Goal: Information Seeking & Learning: Learn about a topic

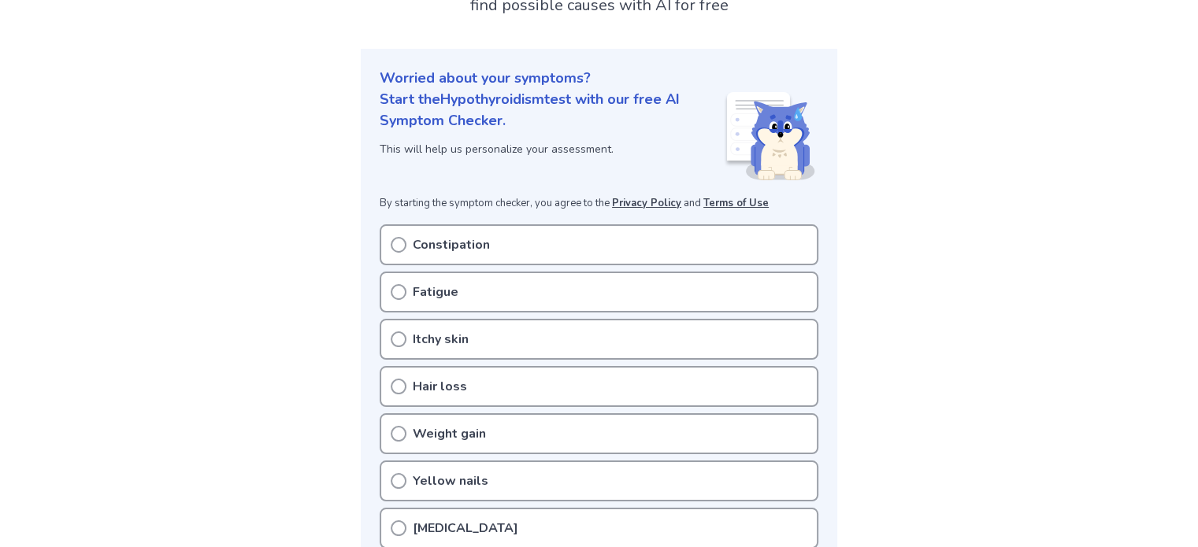
scroll to position [132, 0]
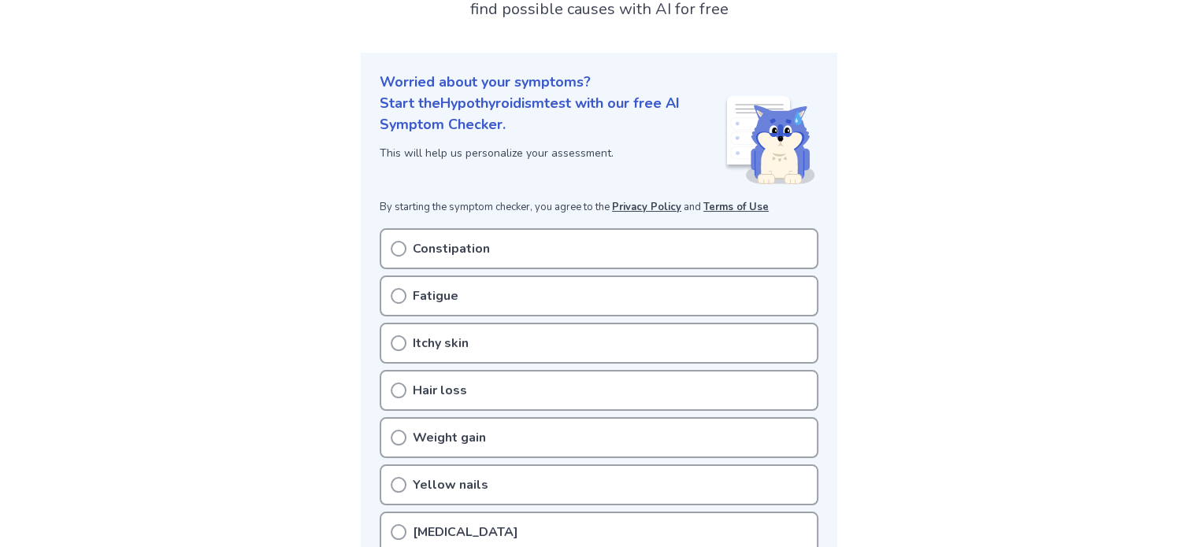
click at [393, 243] on circle at bounding box center [398, 249] width 14 height 14
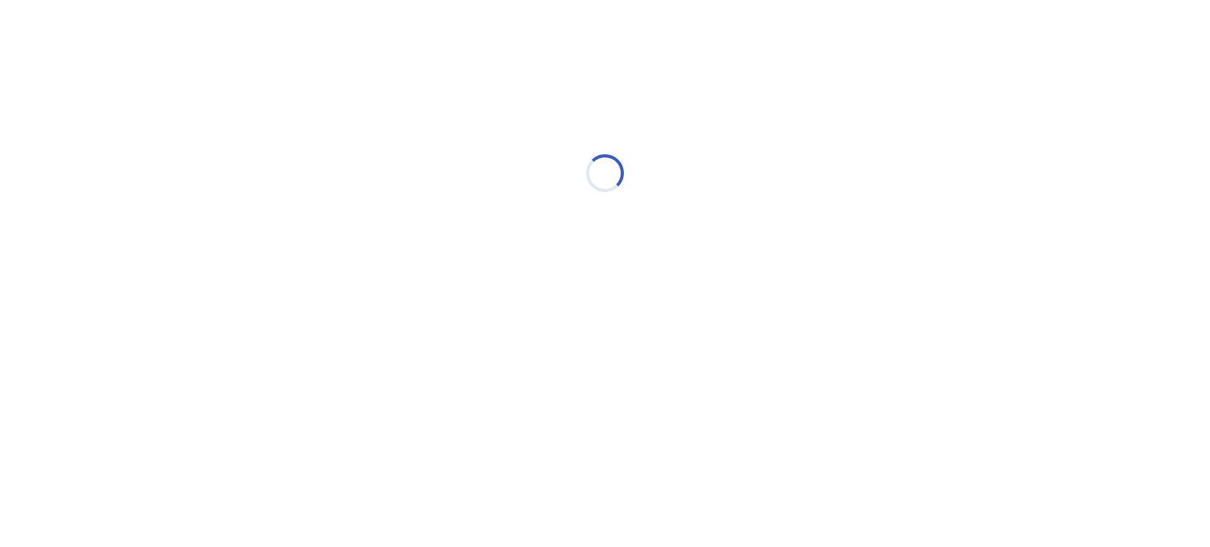
click at [398, 331] on html "Loading..." at bounding box center [605, 165] width 1210 height 331
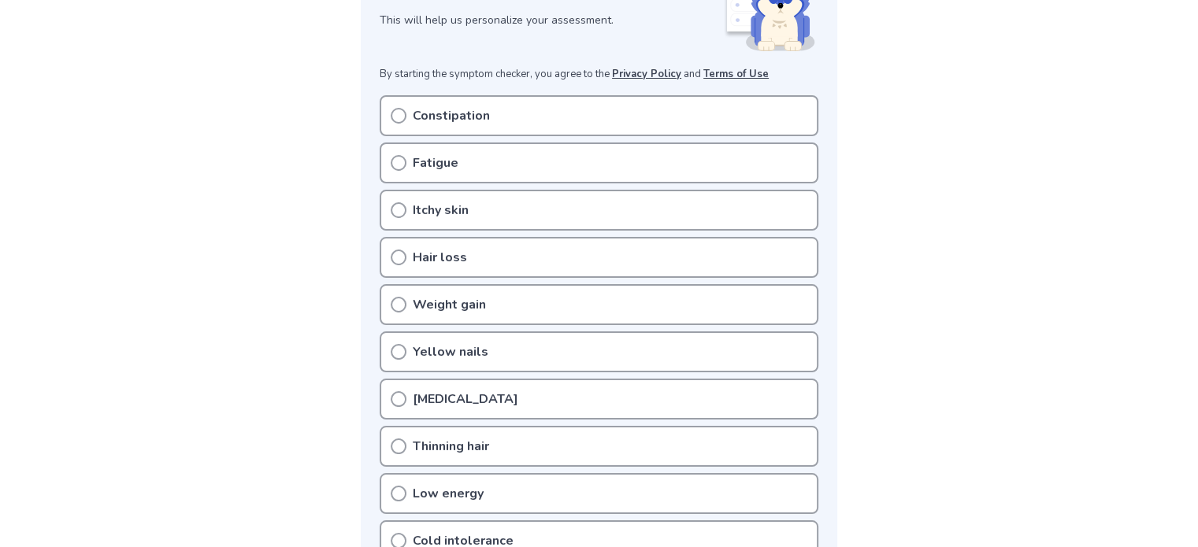
scroll to position [265, 0]
click at [398, 120] on icon at bounding box center [399, 116] width 16 height 16
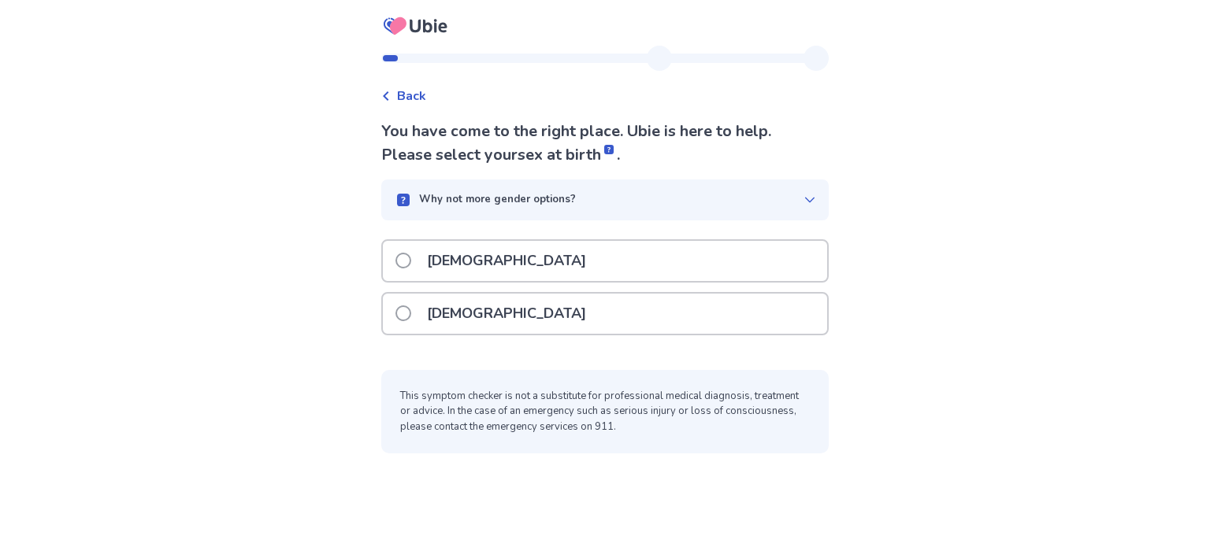
click at [411, 310] on span at bounding box center [403, 314] width 16 height 16
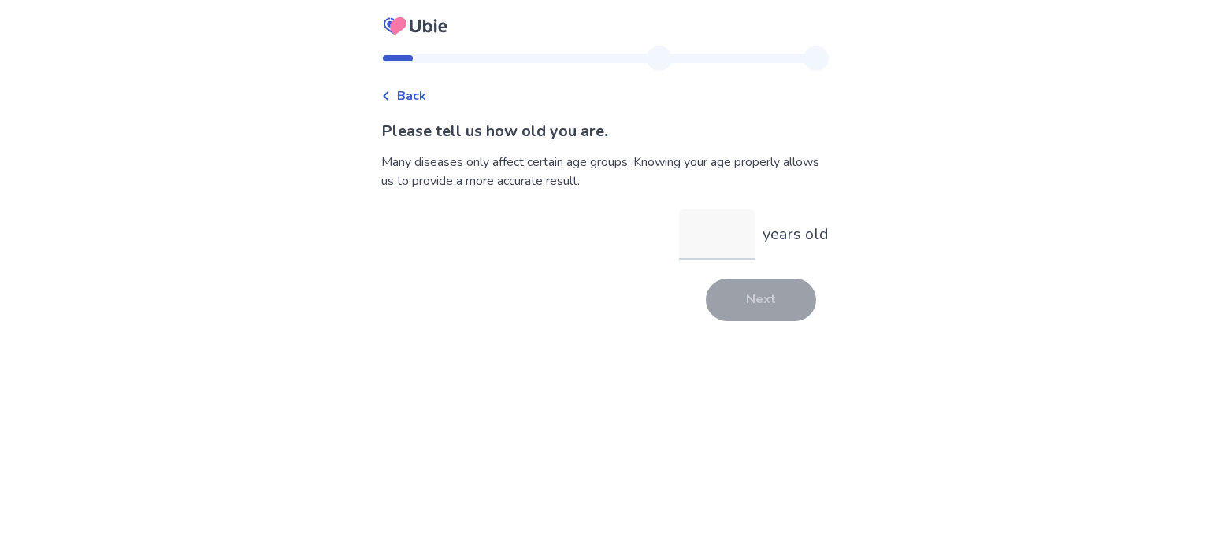
click at [728, 244] on input "years old" at bounding box center [717, 235] width 76 height 50
type input "**"
click at [728, 297] on button "Next" at bounding box center [761, 300] width 110 height 43
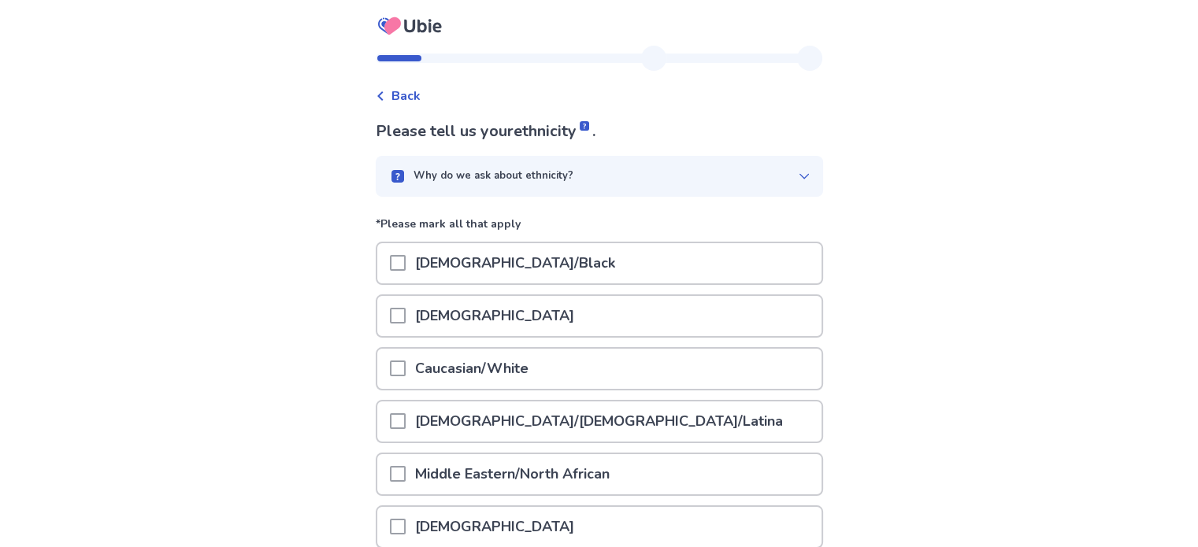
click at [401, 370] on span at bounding box center [398, 369] width 16 height 16
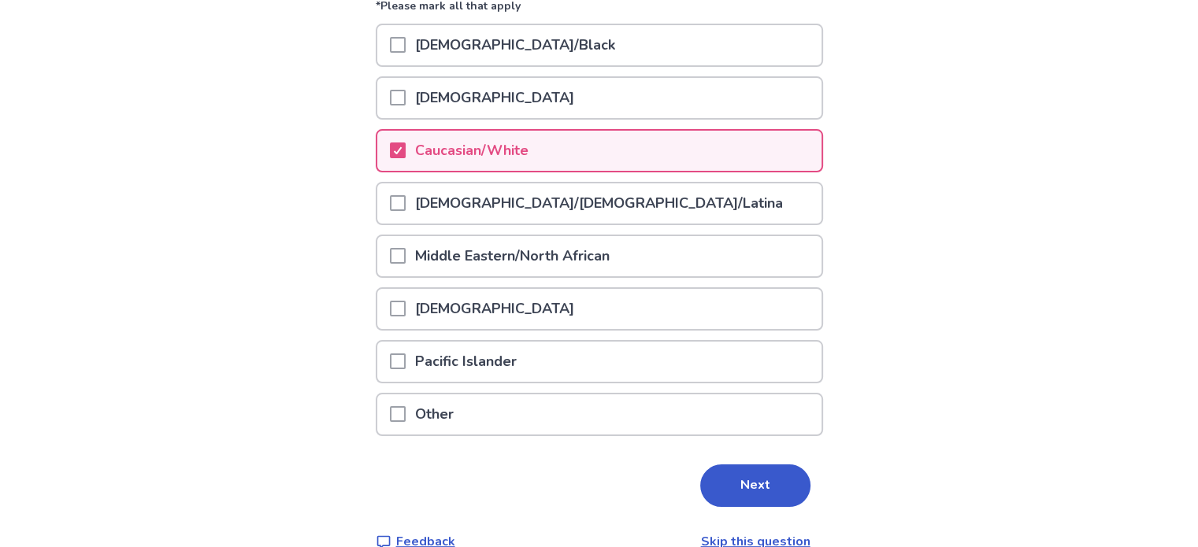
scroll to position [219, 0]
click at [759, 488] on button "Next" at bounding box center [755, 485] width 110 height 43
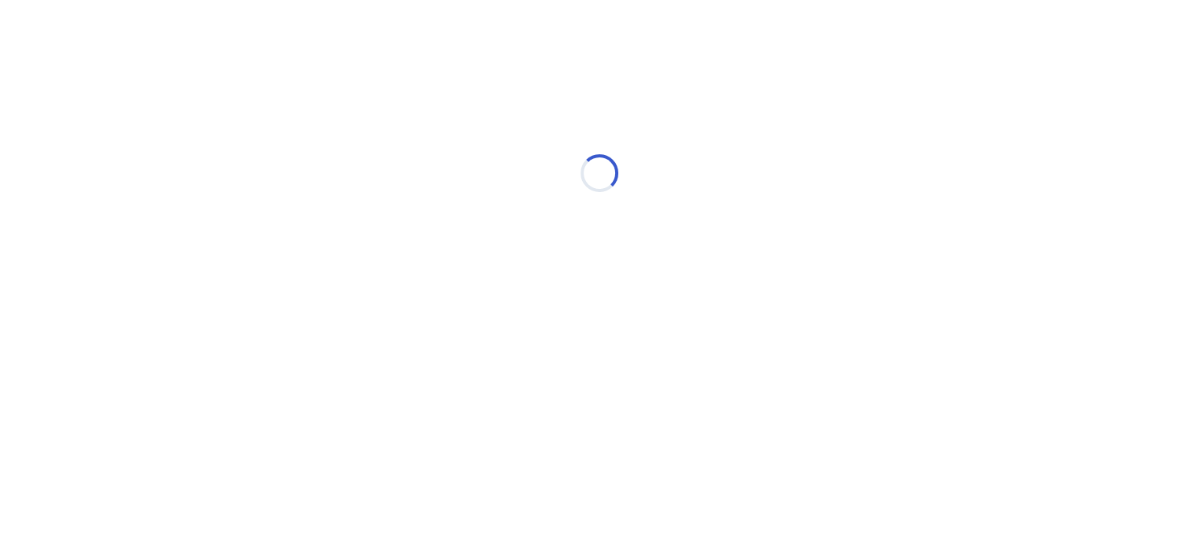
scroll to position [0, 0]
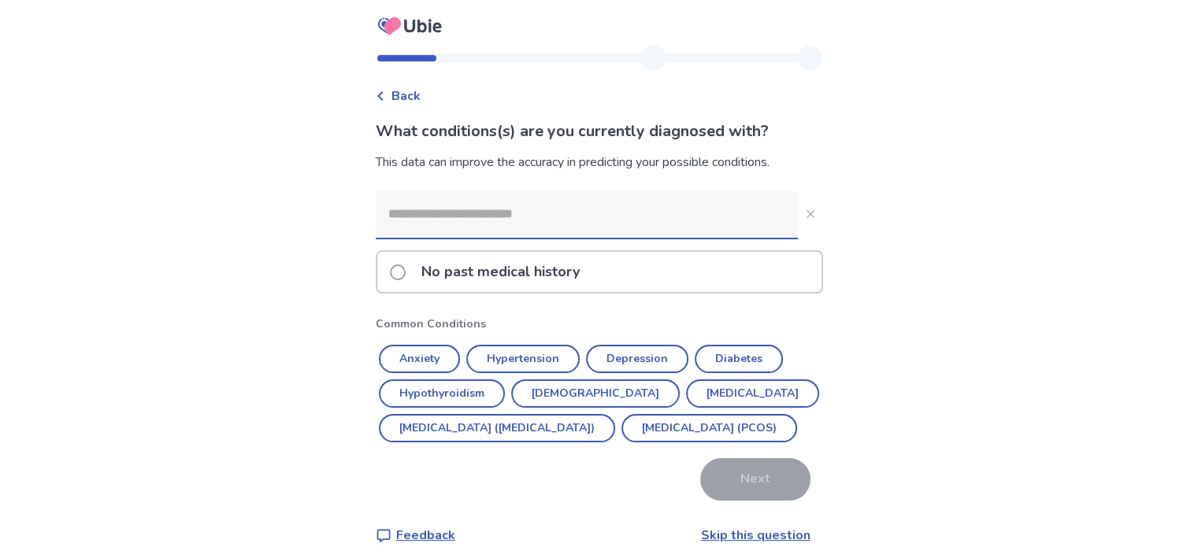
click at [480, 215] on input at bounding box center [587, 214] width 422 height 47
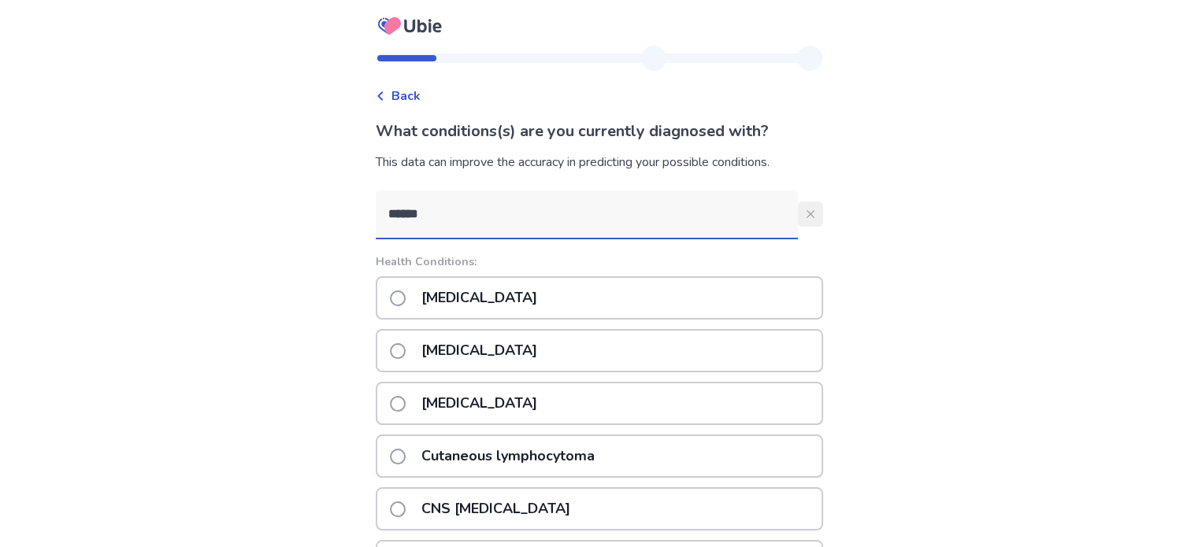
type input "******"
click at [807, 216] on icon "Close" at bounding box center [811, 214] width 8 height 8
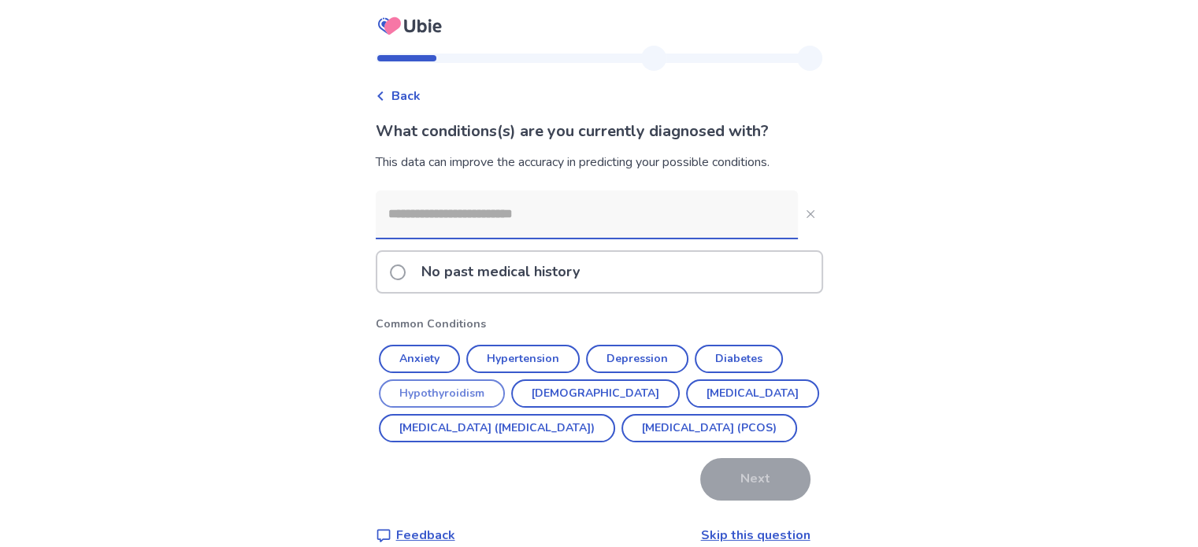
click at [451, 387] on button "Hypothyroidism" at bounding box center [442, 394] width 126 height 28
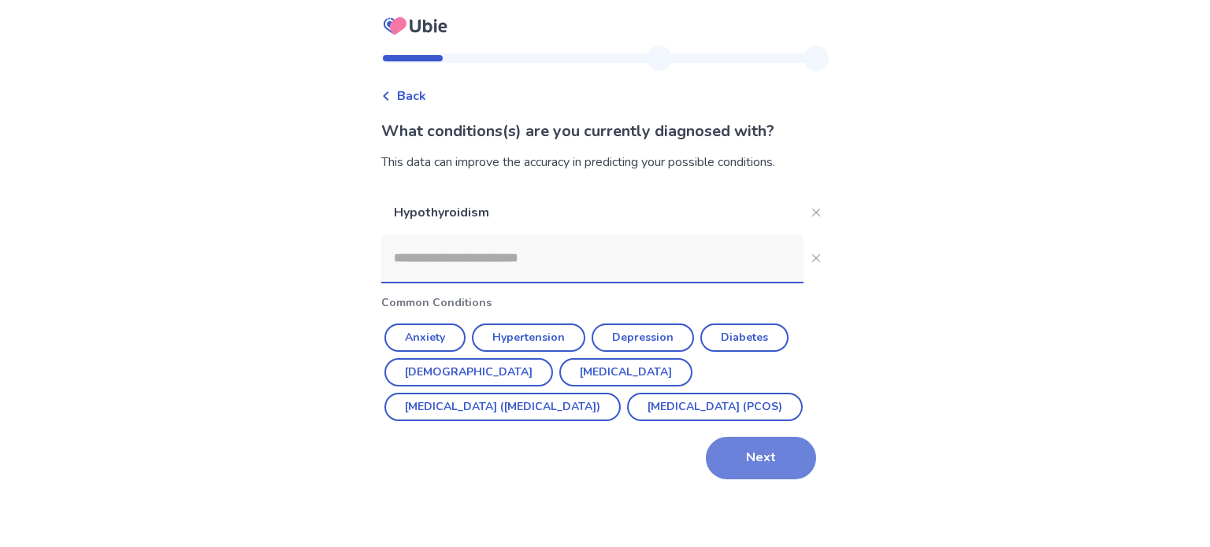
click at [768, 447] on button "Next" at bounding box center [761, 458] width 110 height 43
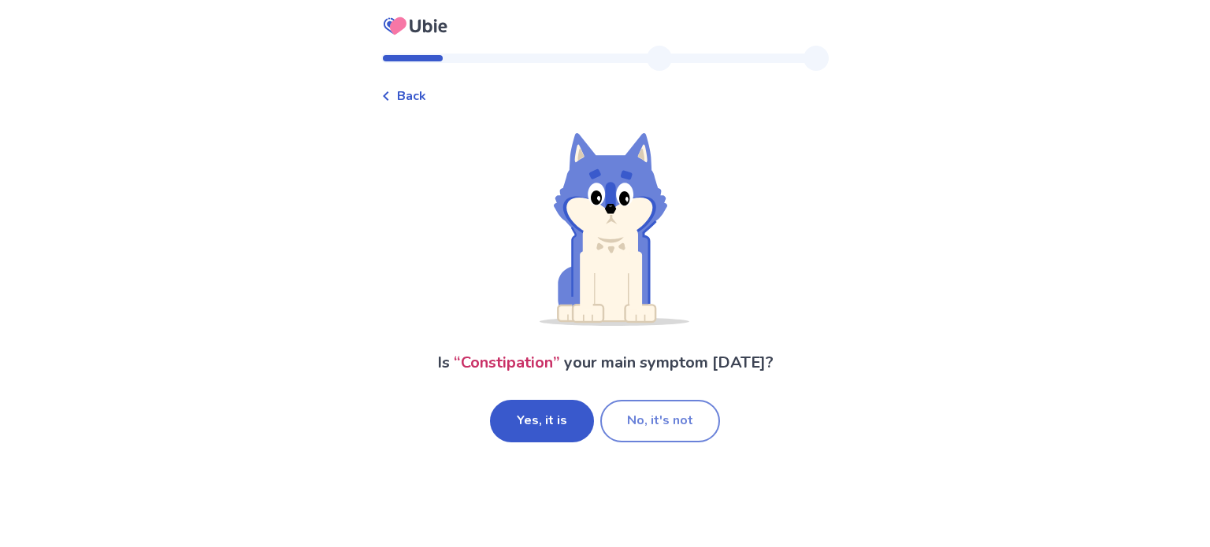
click at [684, 426] on button "No, it's not" at bounding box center [660, 421] width 120 height 43
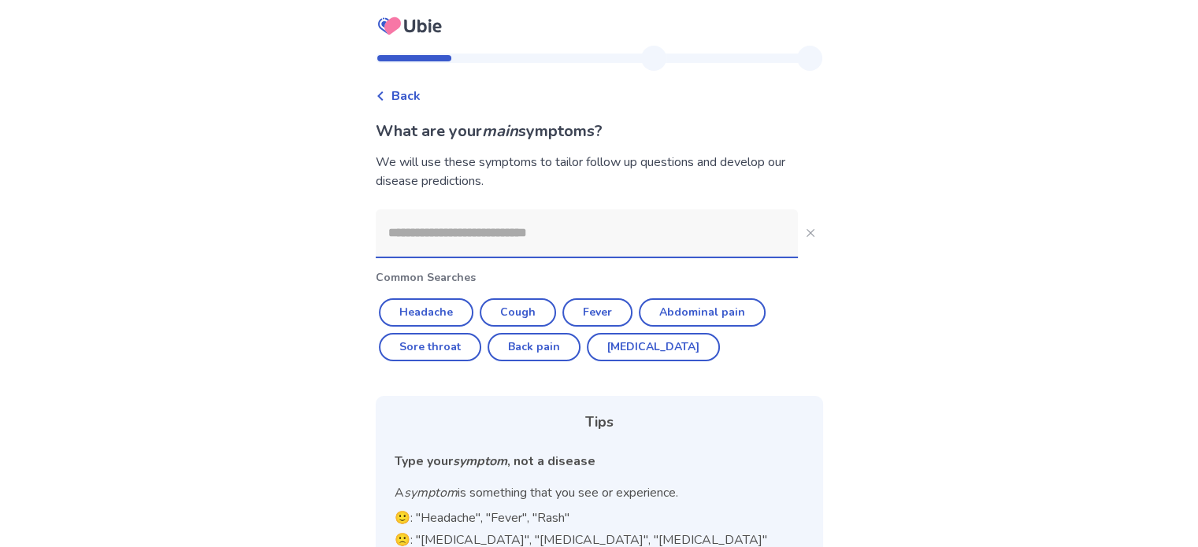
click at [592, 239] on input at bounding box center [587, 233] width 422 height 47
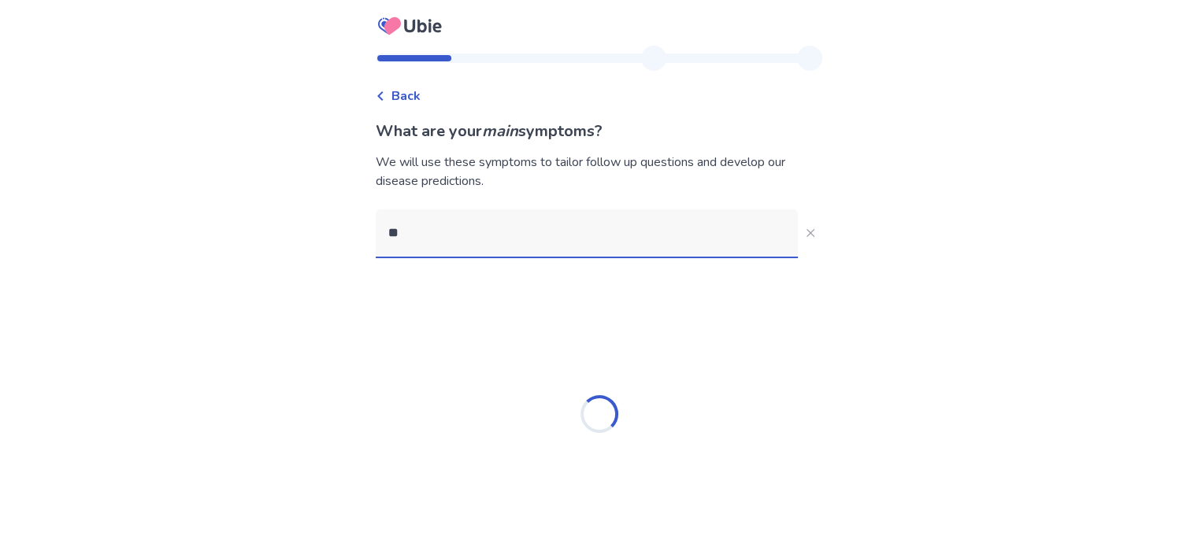
type input "*"
type input "******"
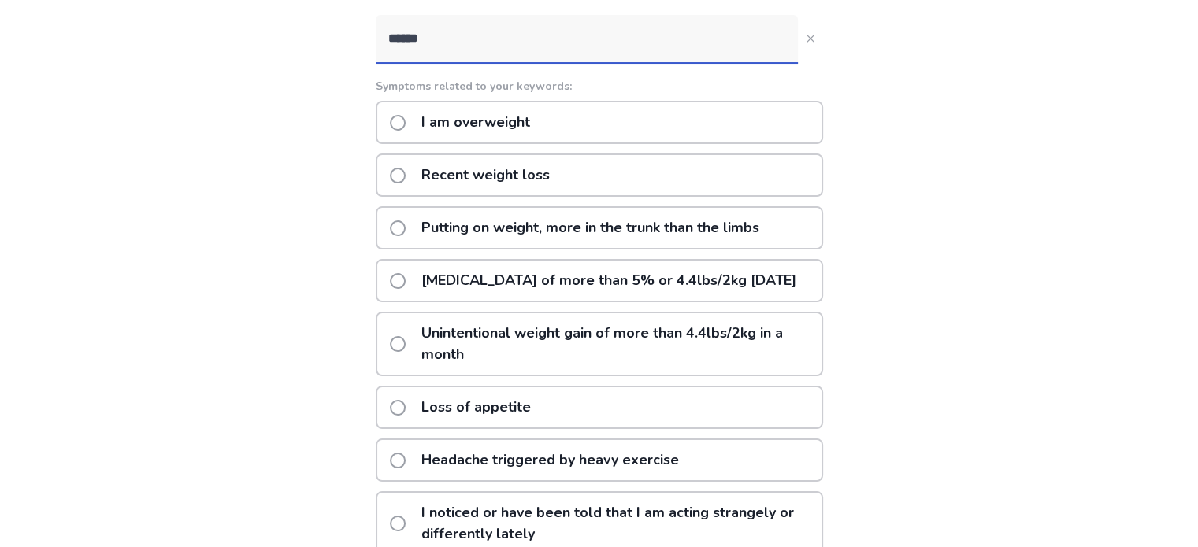
scroll to position [200, 0]
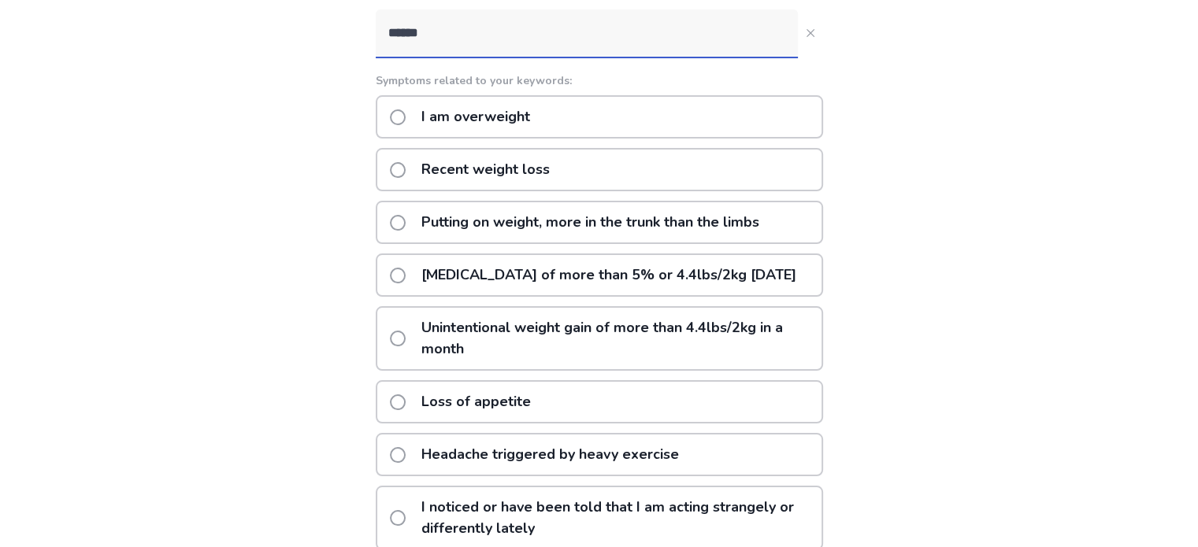
click at [534, 351] on p "Unintentional weight gain of more than 4.4lbs/2kg in a month" at bounding box center [617, 338] width 410 height 61
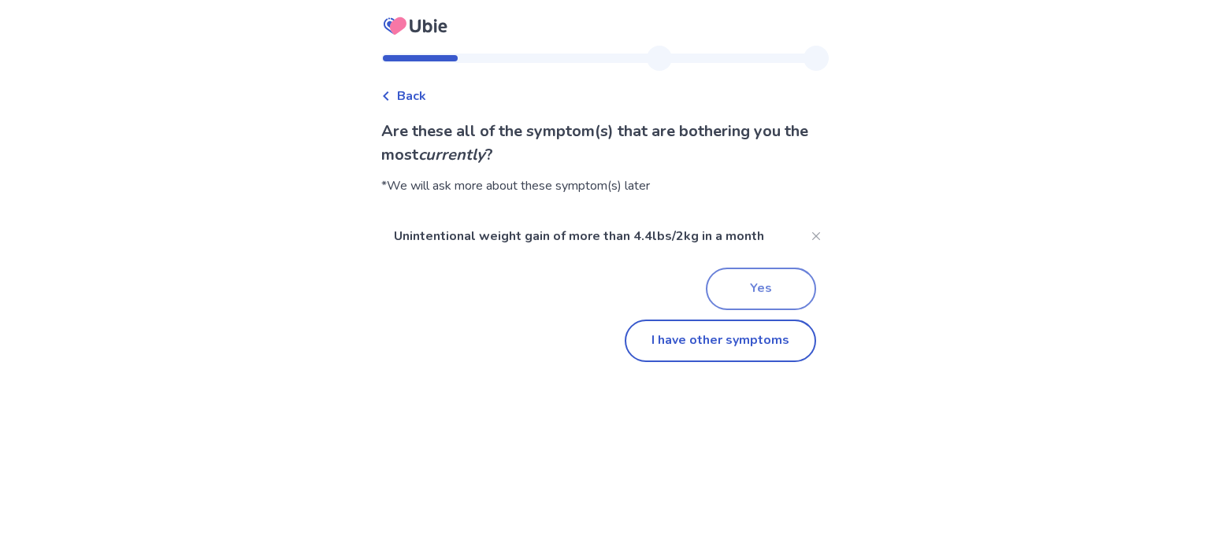
click at [756, 292] on button "Yes" at bounding box center [761, 289] width 110 height 43
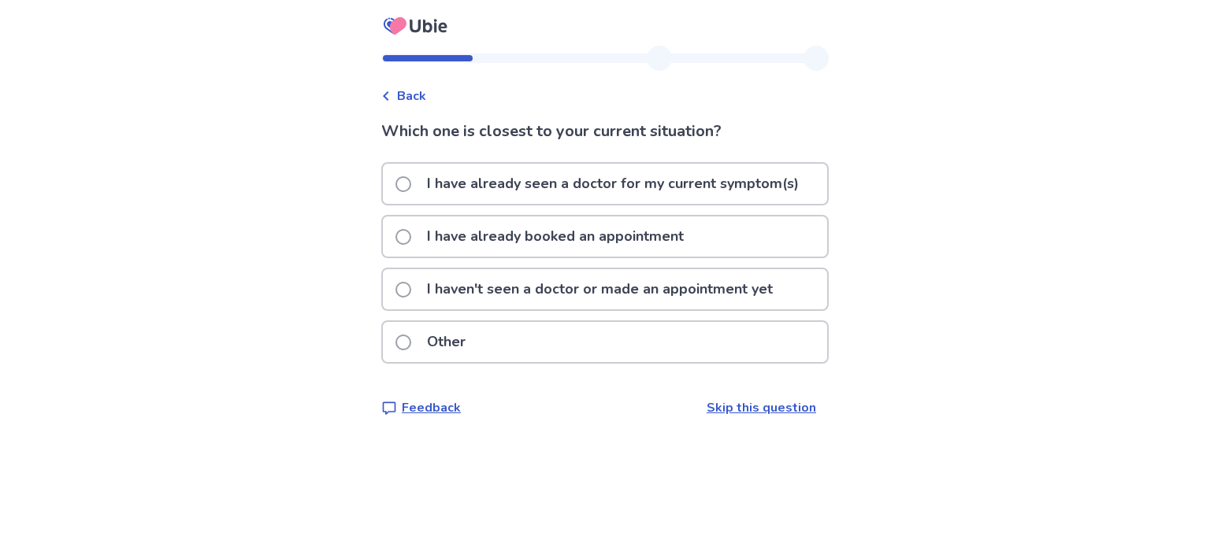
click at [707, 186] on p "I have already seen a doctor for my current symptom(s)" at bounding box center [612, 184] width 391 height 40
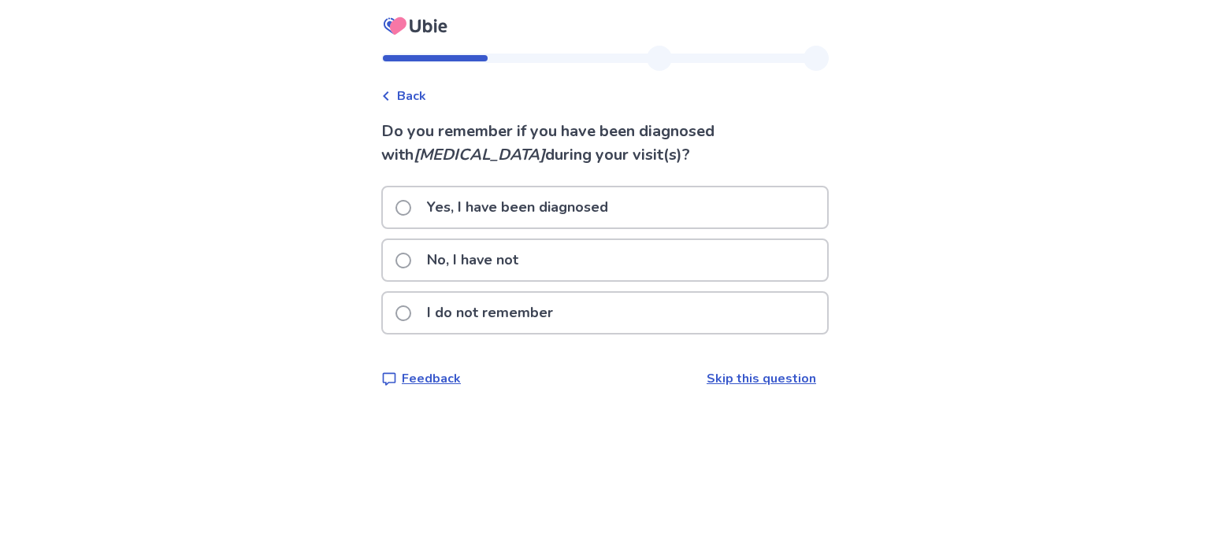
click at [541, 264] on div "No, I have not" at bounding box center [605, 260] width 444 height 40
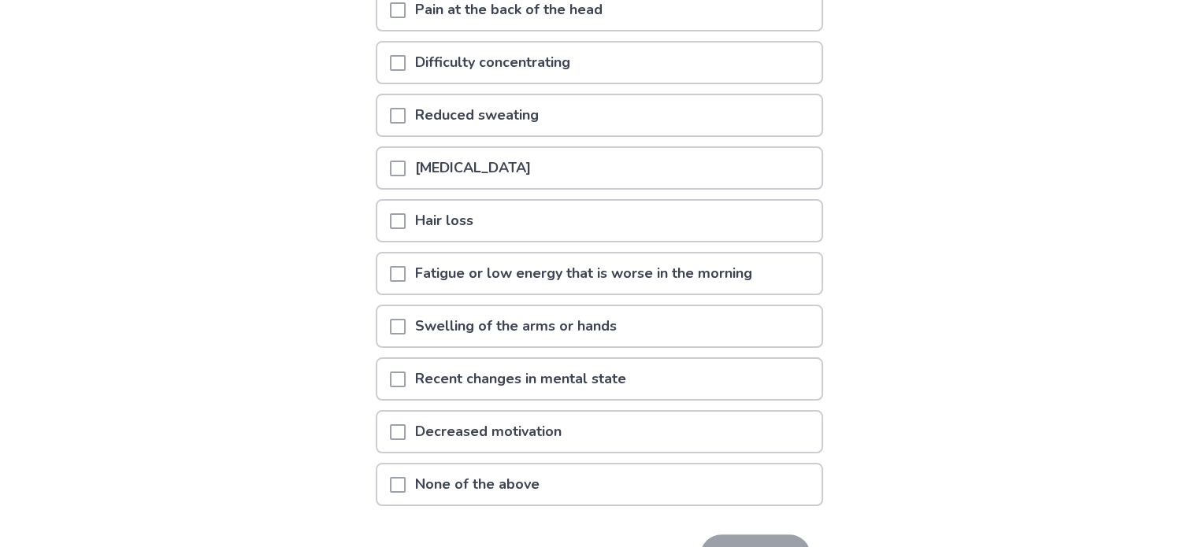
scroll to position [233, 0]
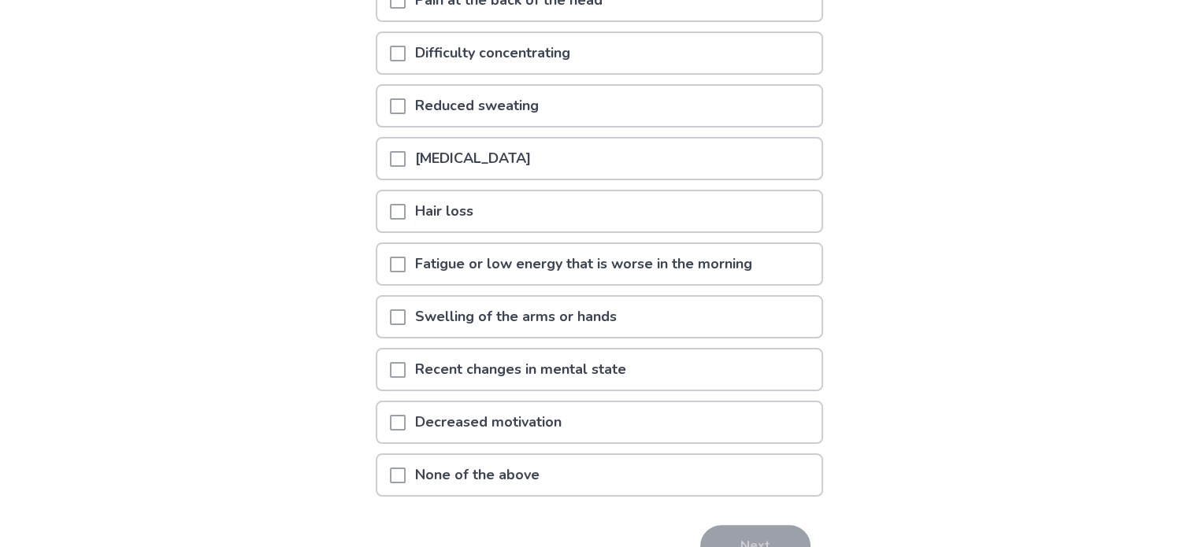
click at [439, 210] on p "Hair loss" at bounding box center [444, 211] width 77 height 40
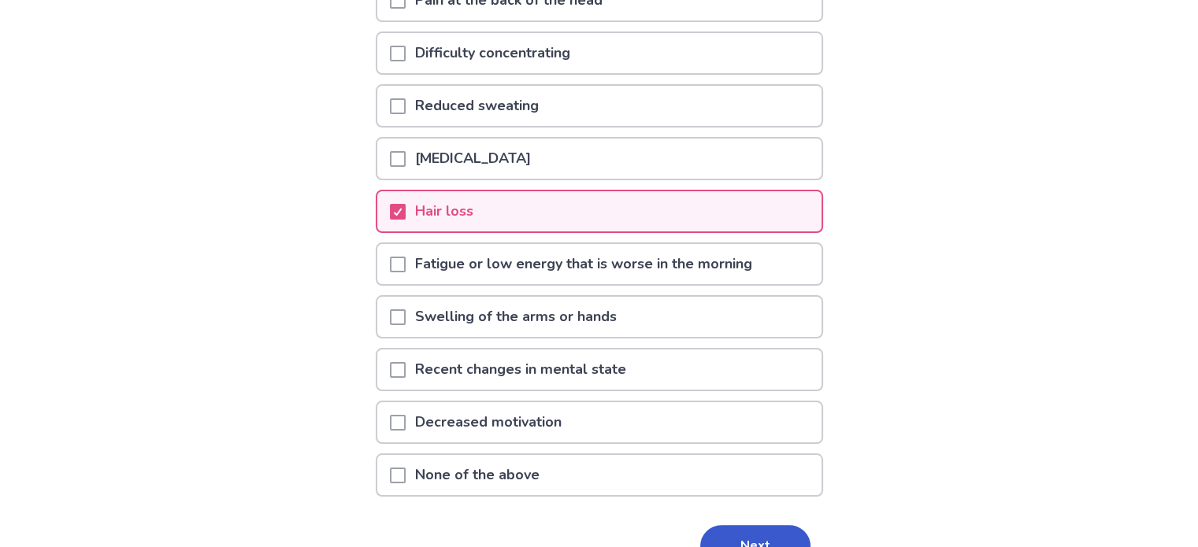
click at [406, 261] on span at bounding box center [398, 265] width 16 height 16
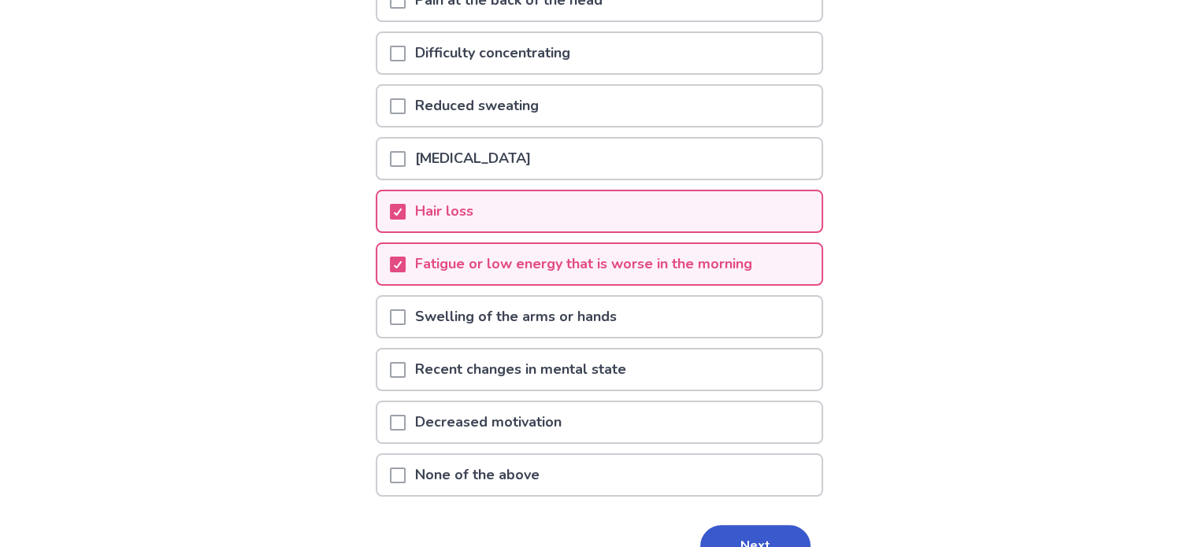
click at [406, 313] on span at bounding box center [398, 318] width 16 height 16
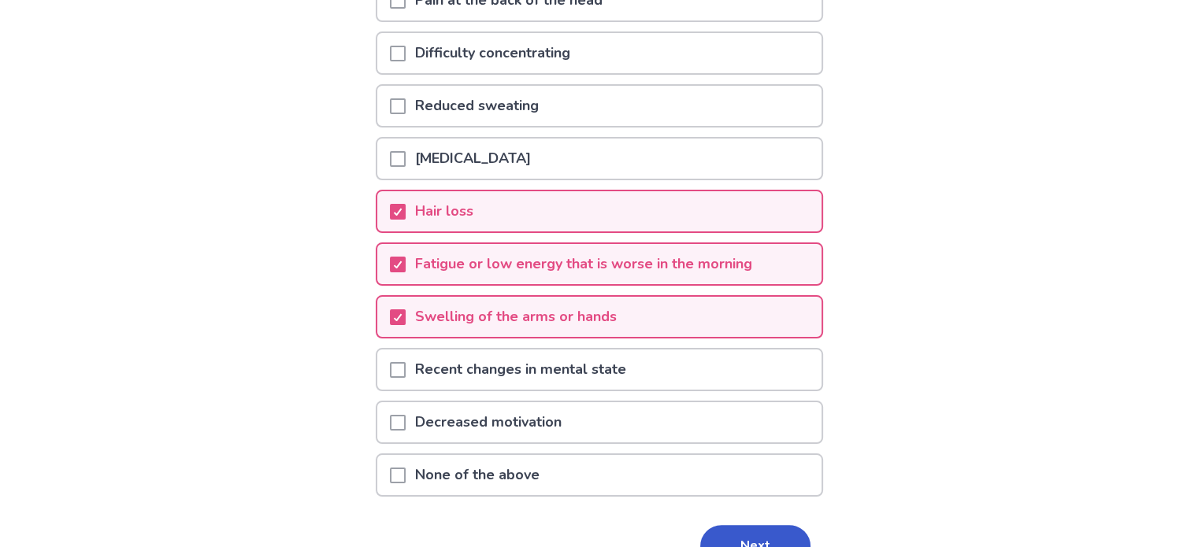
click at [403, 416] on span at bounding box center [398, 423] width 16 height 16
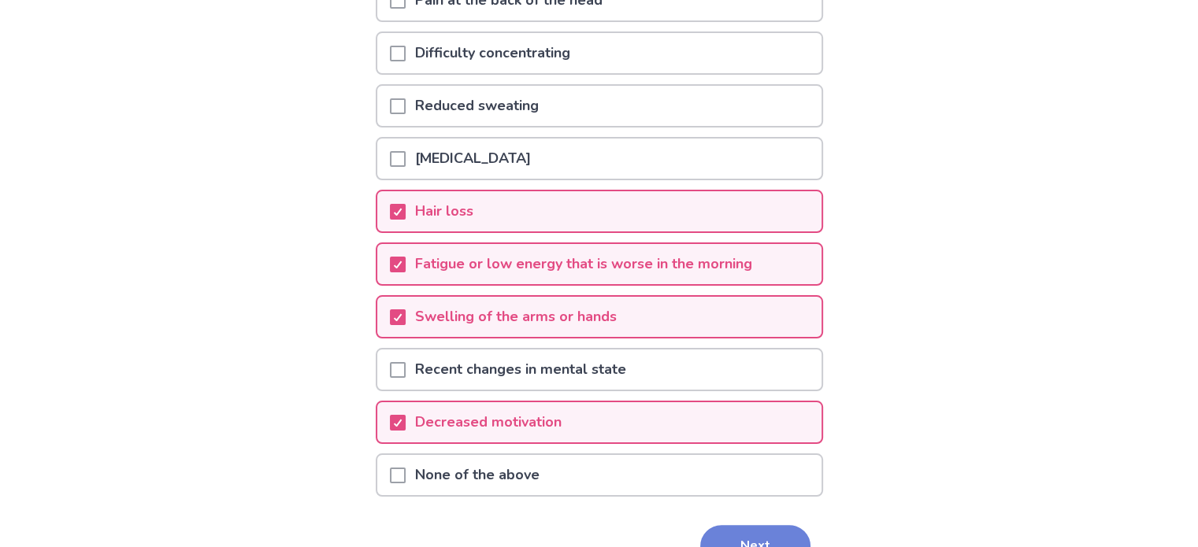
click at [722, 528] on button "Next" at bounding box center [755, 546] width 110 height 43
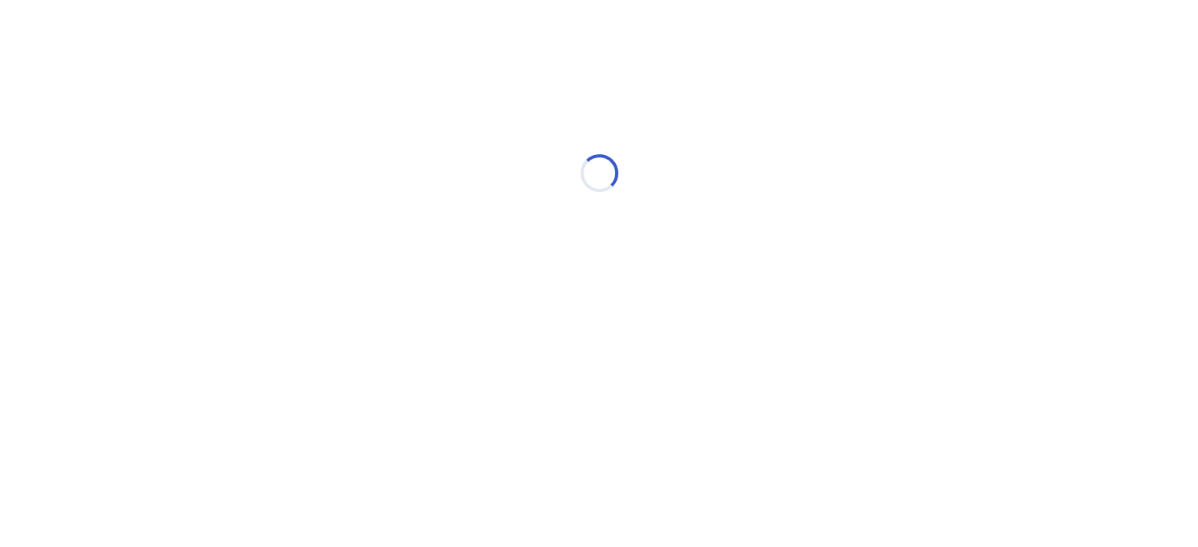
scroll to position [0, 0]
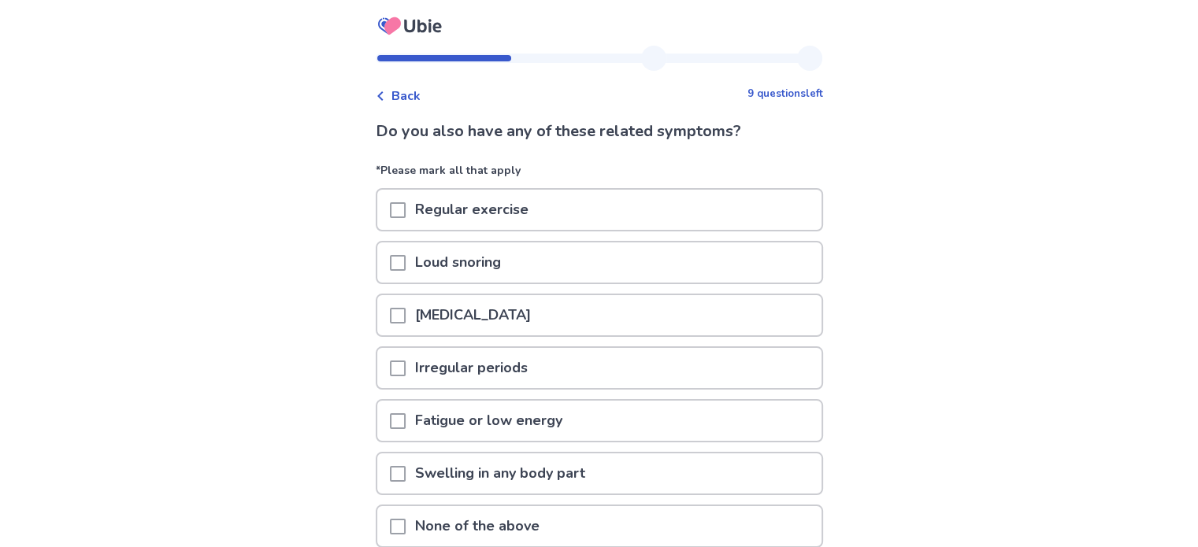
click at [405, 204] on span at bounding box center [398, 210] width 16 height 16
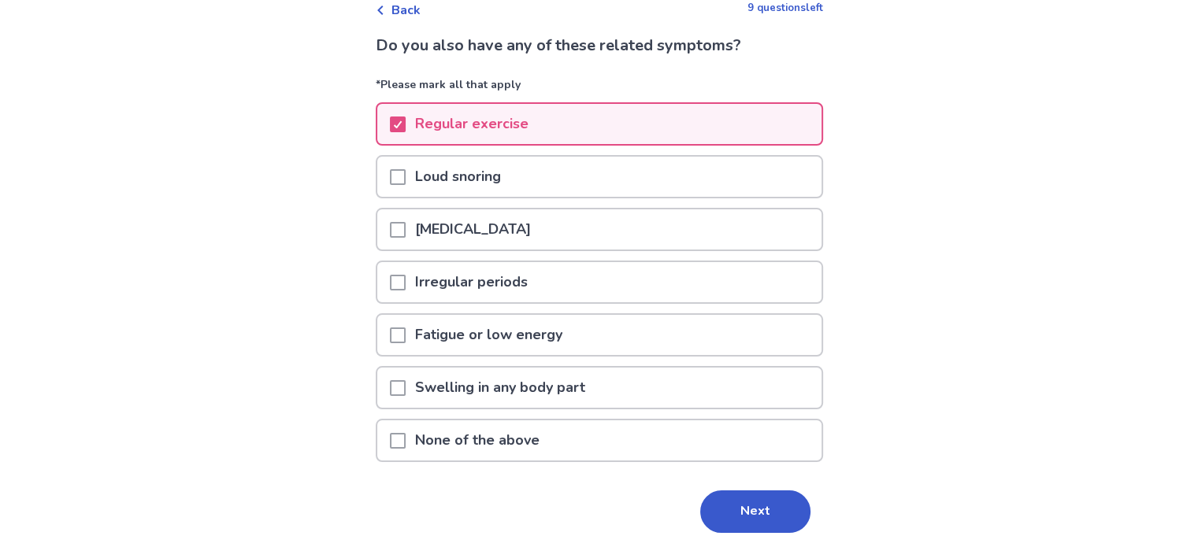
scroll to position [136, 0]
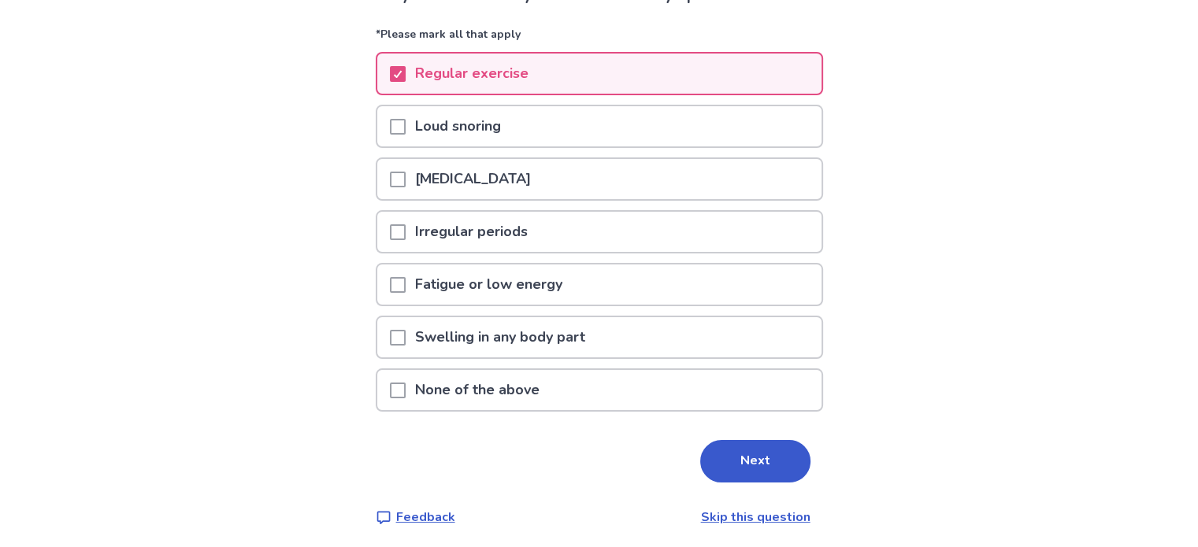
click at [405, 279] on span at bounding box center [398, 285] width 16 height 16
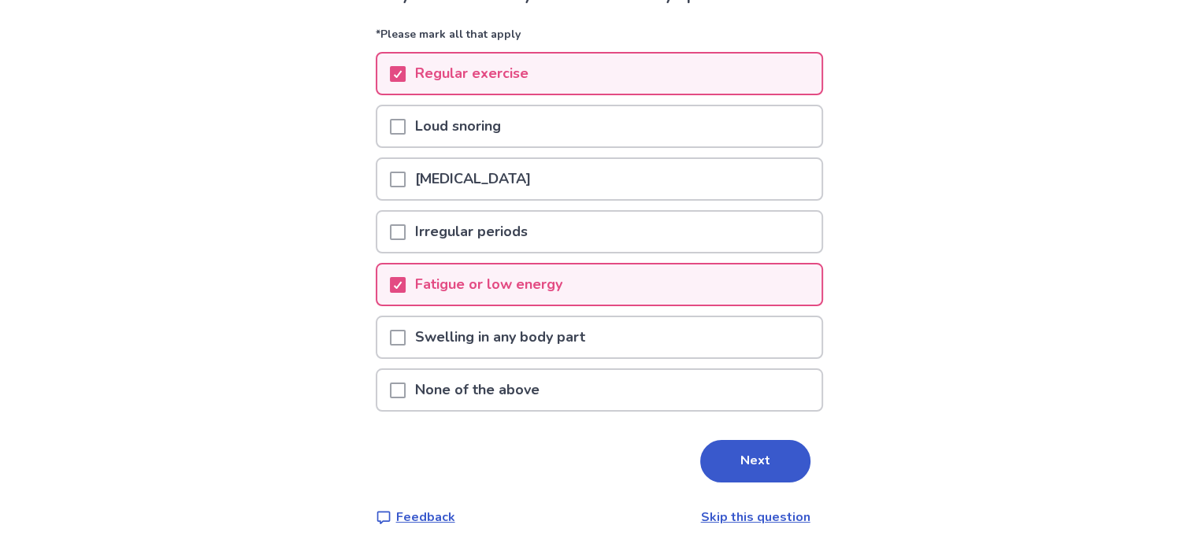
click at [513, 331] on p "Swelling in any body part" at bounding box center [500, 337] width 189 height 40
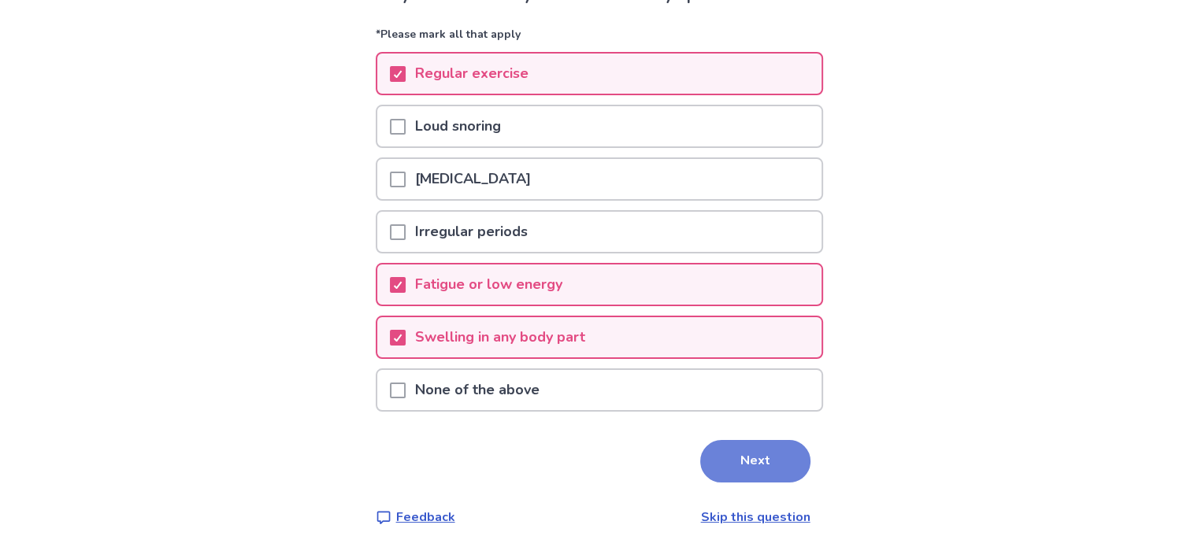
click at [763, 458] on button "Next" at bounding box center [755, 461] width 110 height 43
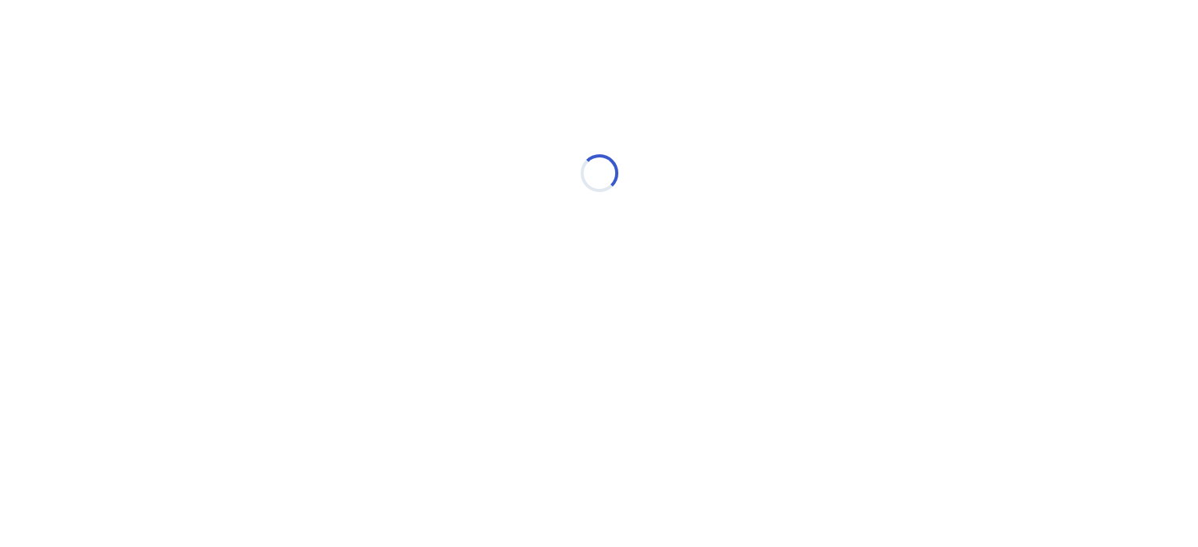
scroll to position [0, 0]
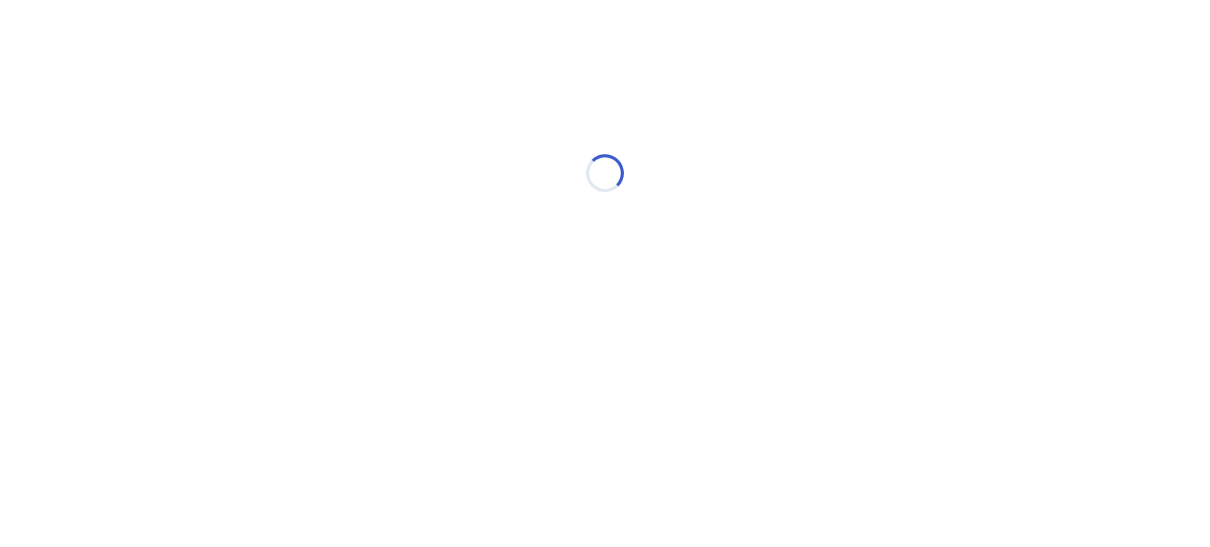
select select "*"
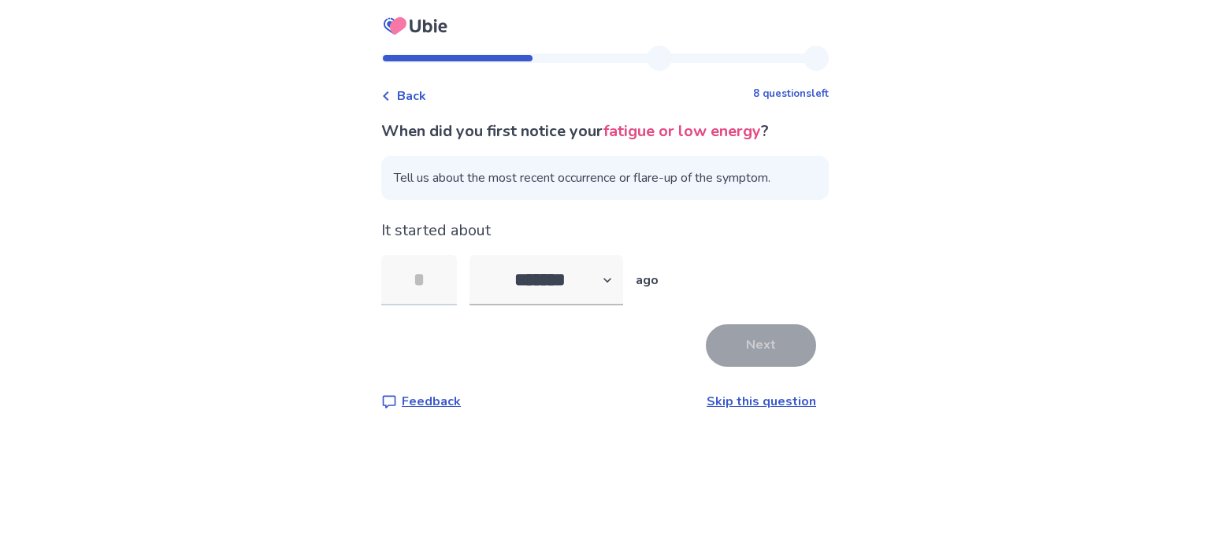
click at [423, 280] on input "tel" at bounding box center [419, 280] width 76 height 50
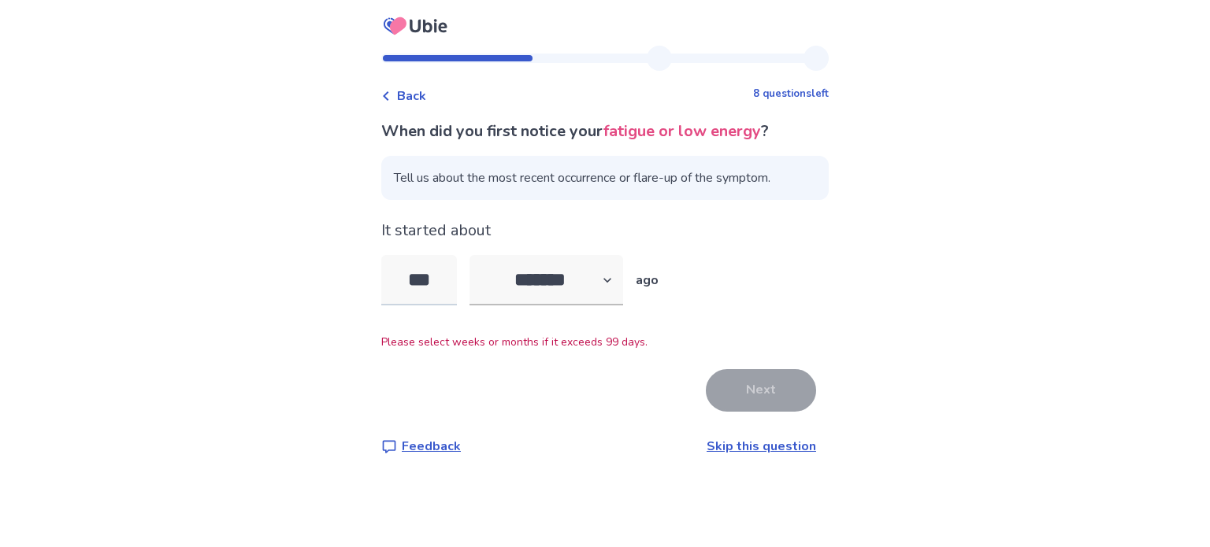
drag, startPoint x: 455, startPoint y: 280, endPoint x: 396, endPoint y: 280, distance: 58.3
click at [396, 280] on input "***" at bounding box center [419, 280] width 76 height 50
type input "***"
click at [603, 276] on select "******* ****** ******* ******** *******" at bounding box center [546, 280] width 154 height 50
select select "*"
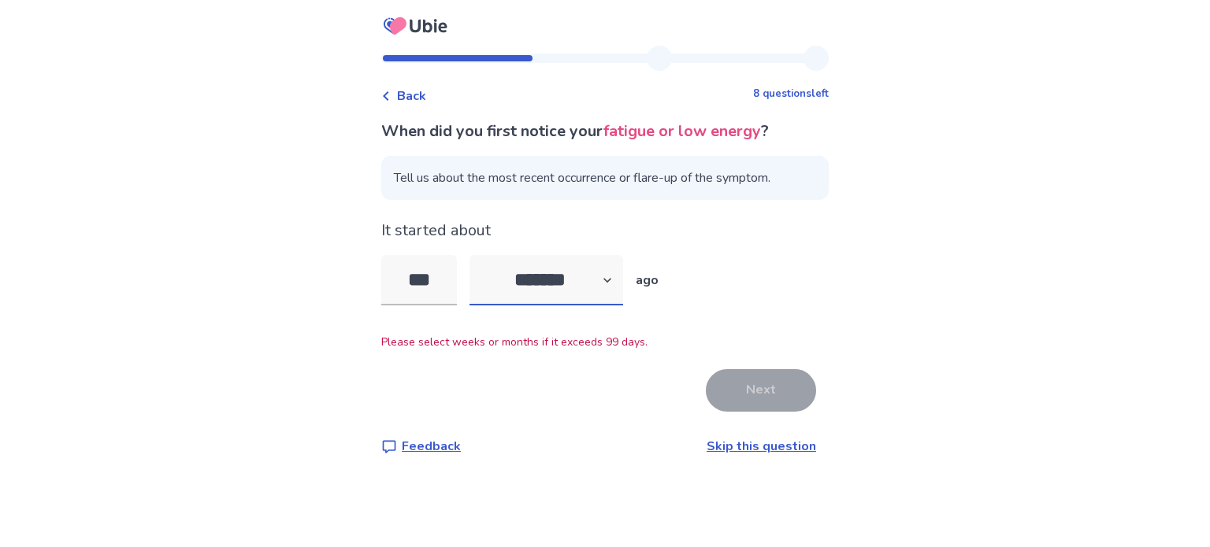
click at [479, 255] on select "******* ****** ******* ******** *******" at bounding box center [546, 280] width 154 height 50
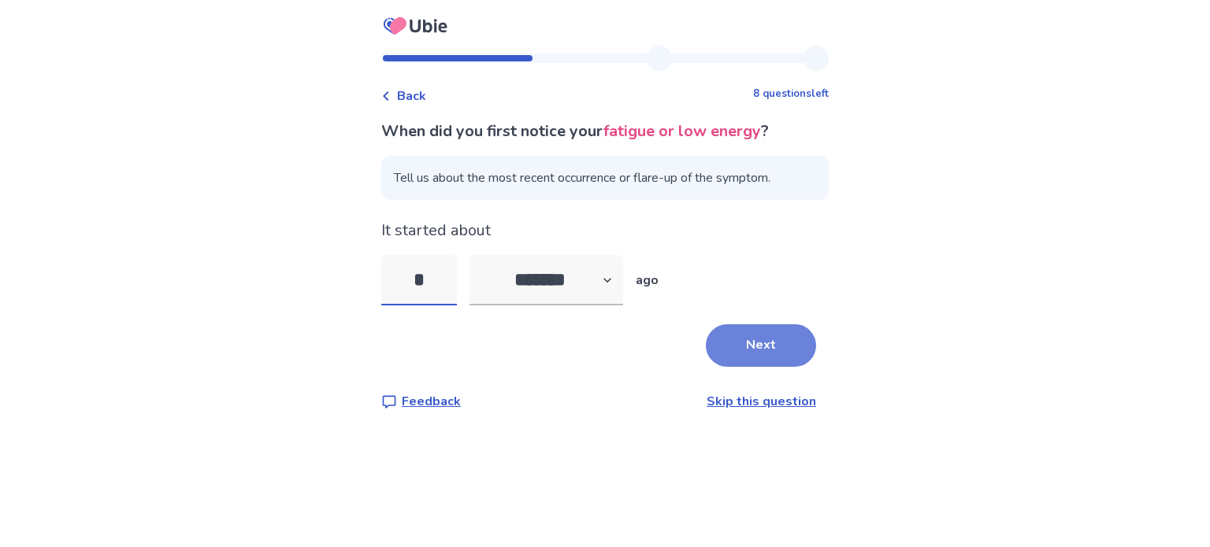
type input "*"
click at [773, 346] on button "Next" at bounding box center [761, 346] width 110 height 43
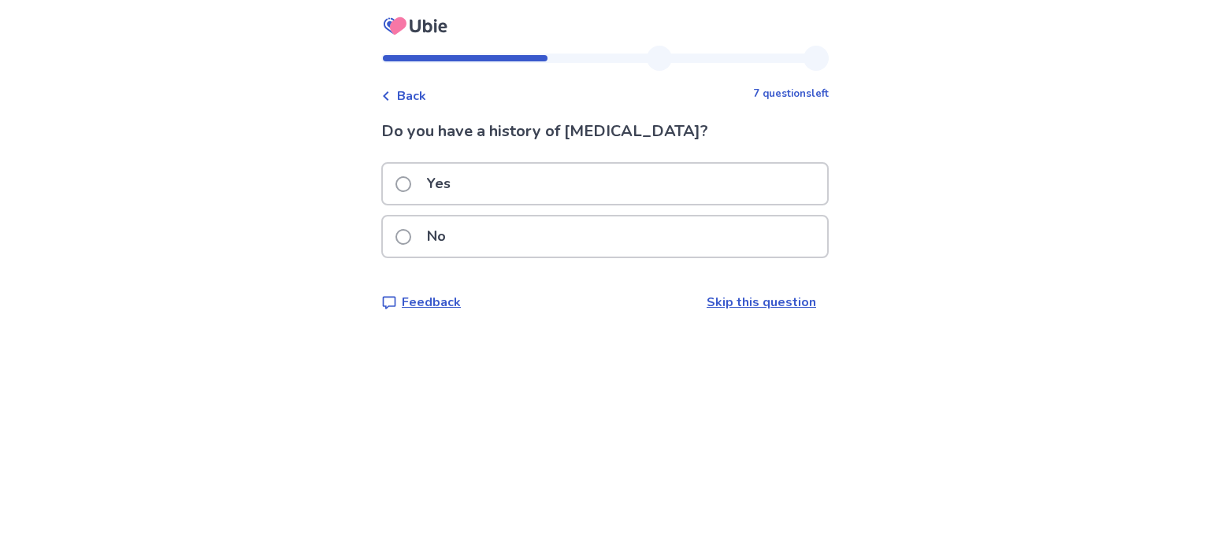
click at [473, 232] on div "No" at bounding box center [605, 237] width 444 height 40
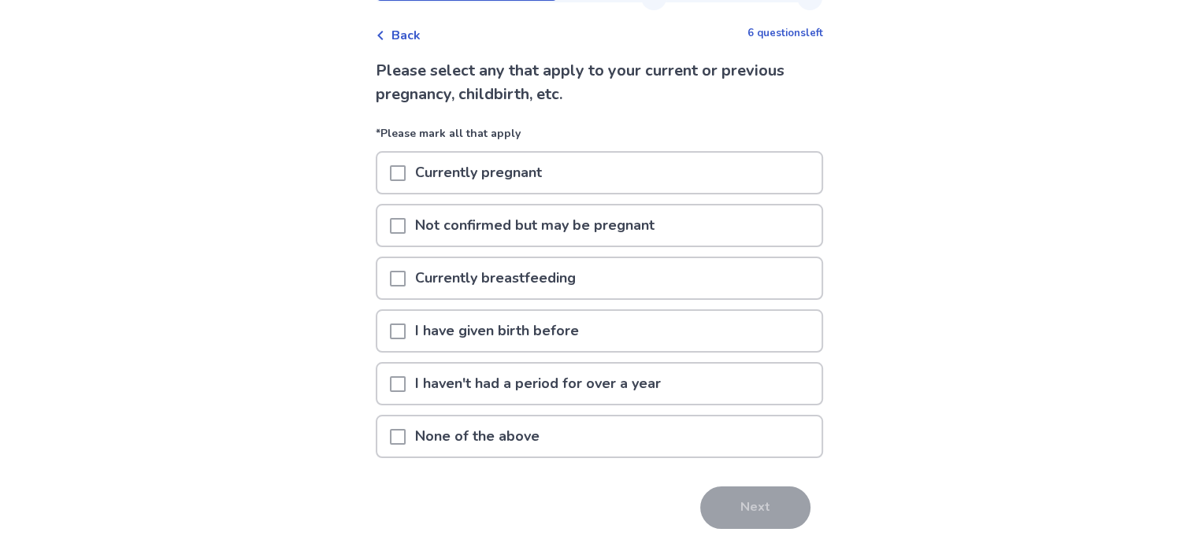
scroll to position [93, 0]
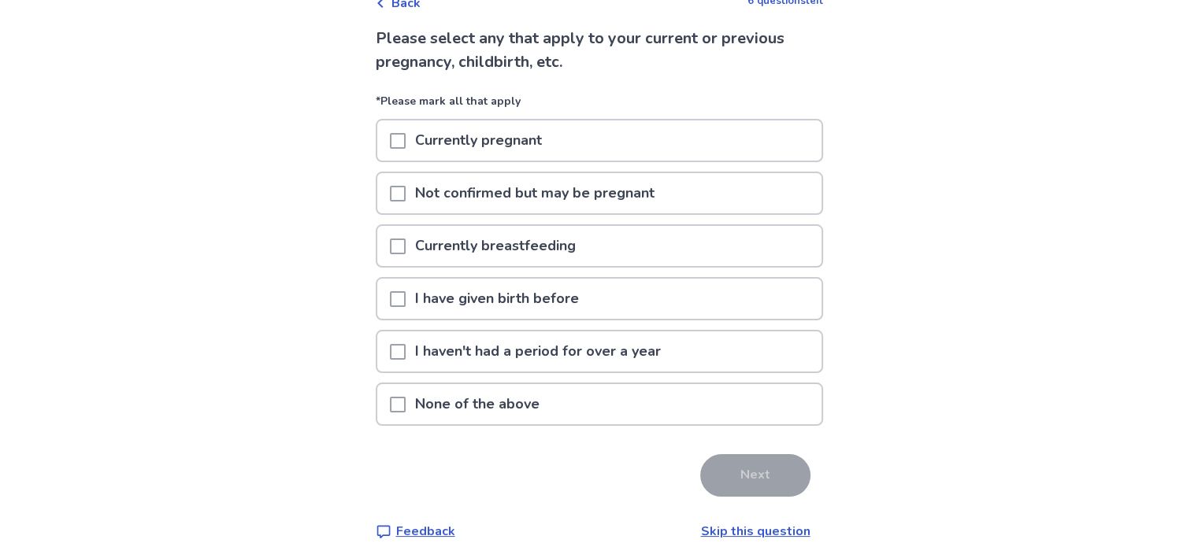
click at [416, 403] on p "None of the above" at bounding box center [477, 404] width 143 height 40
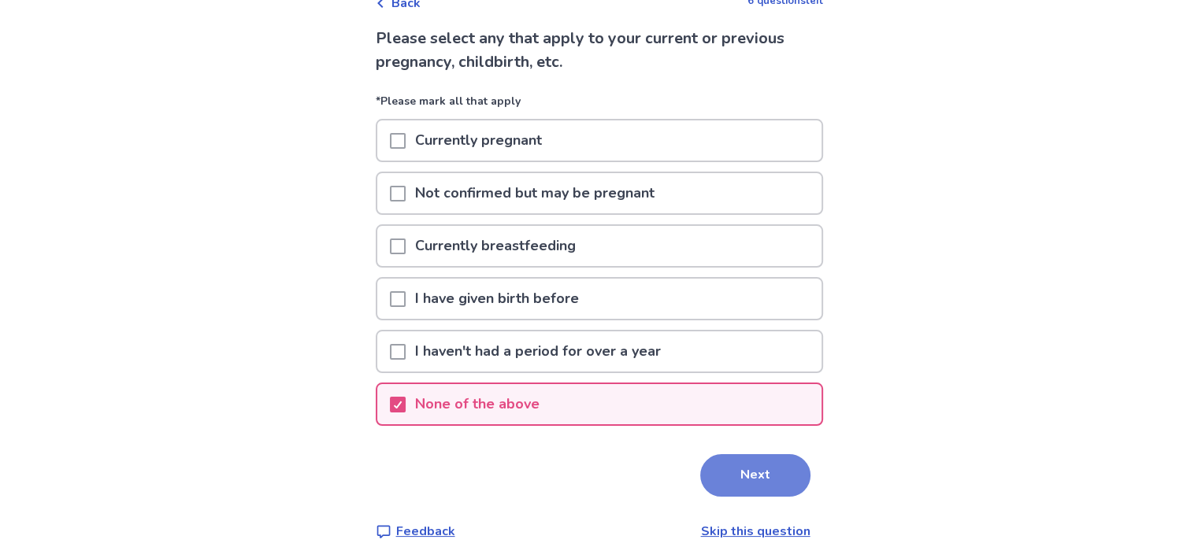
click at [740, 455] on button "Next" at bounding box center [755, 476] width 110 height 43
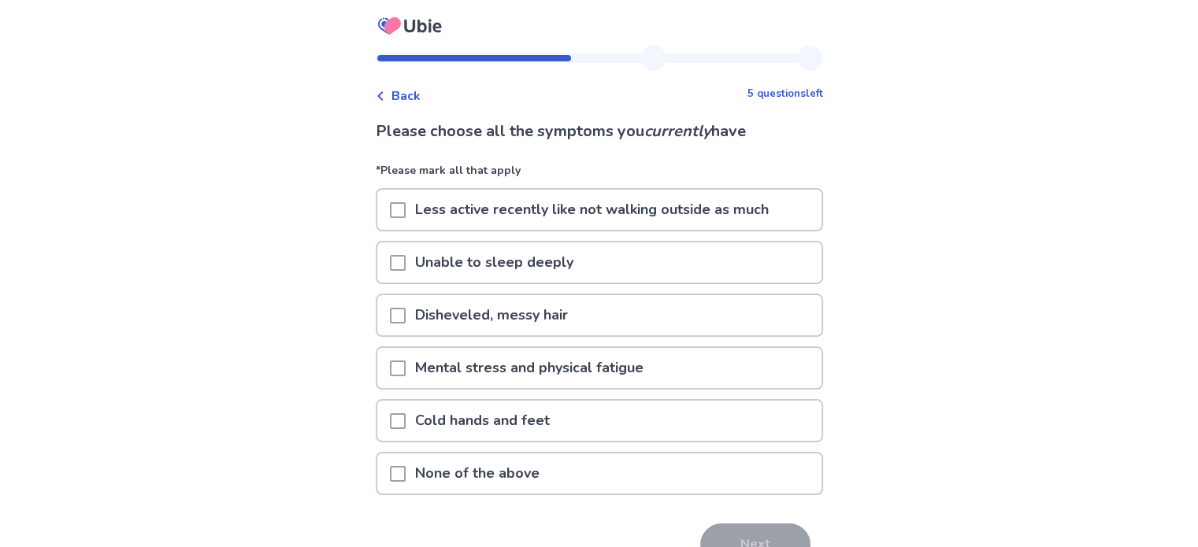
click at [403, 207] on span at bounding box center [398, 210] width 16 height 16
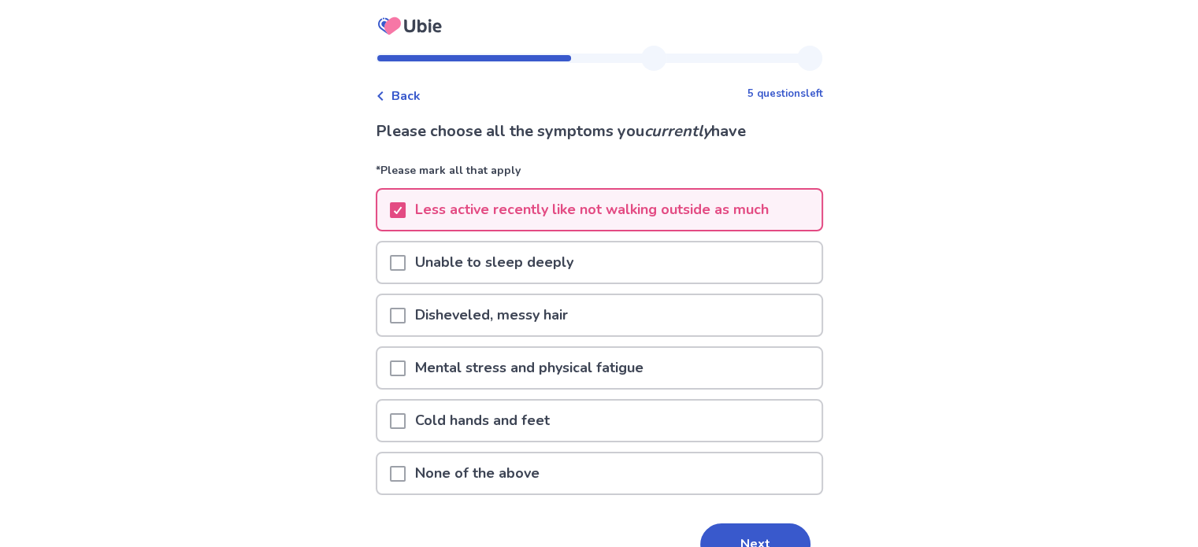
click at [406, 308] on span at bounding box center [398, 316] width 16 height 16
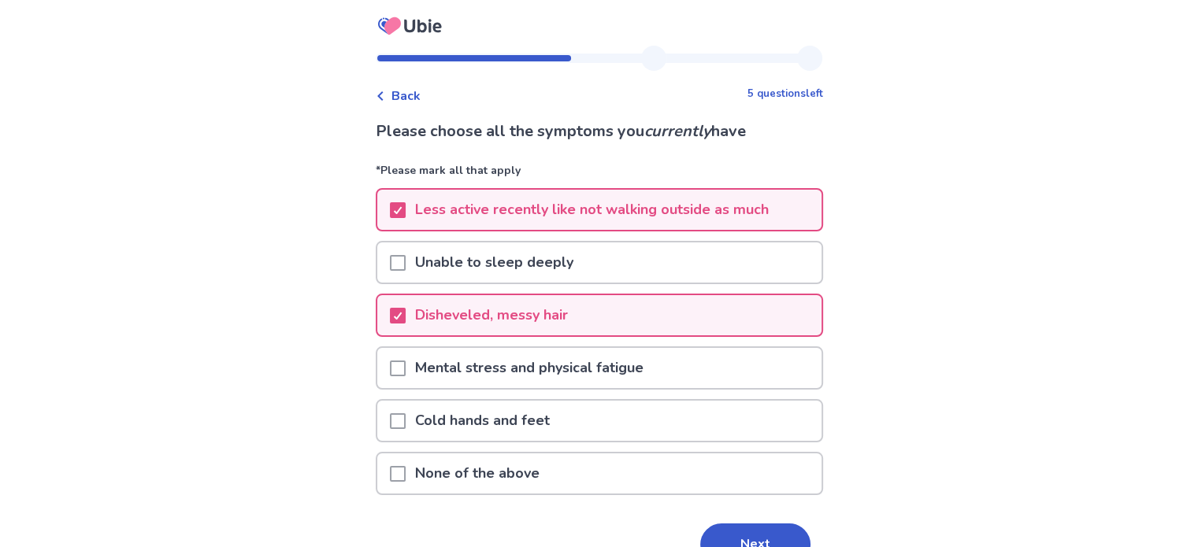
click at [404, 368] on span at bounding box center [398, 369] width 16 height 16
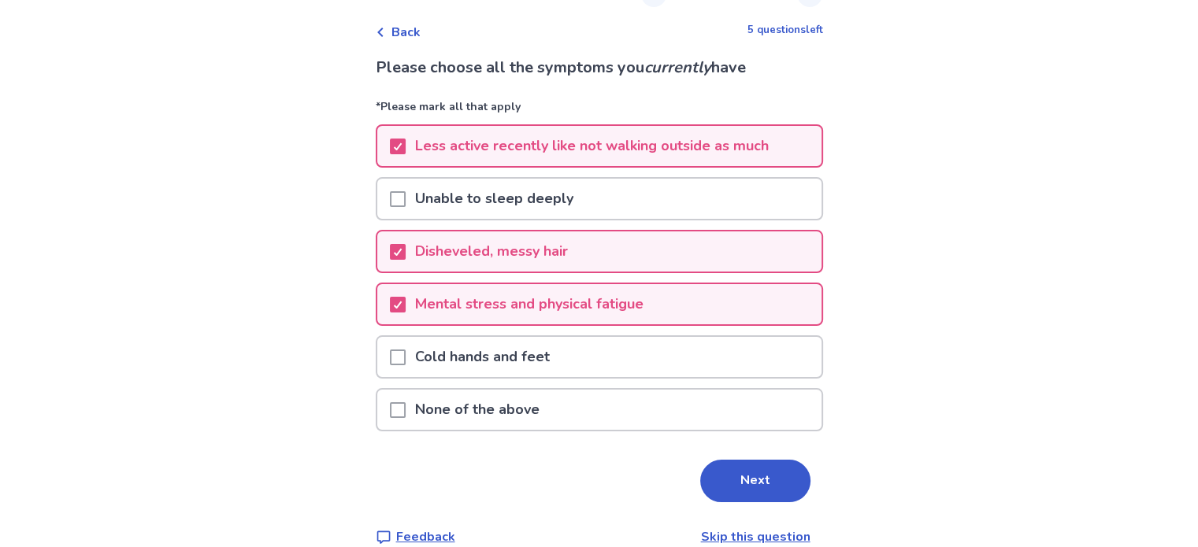
scroll to position [79, 0]
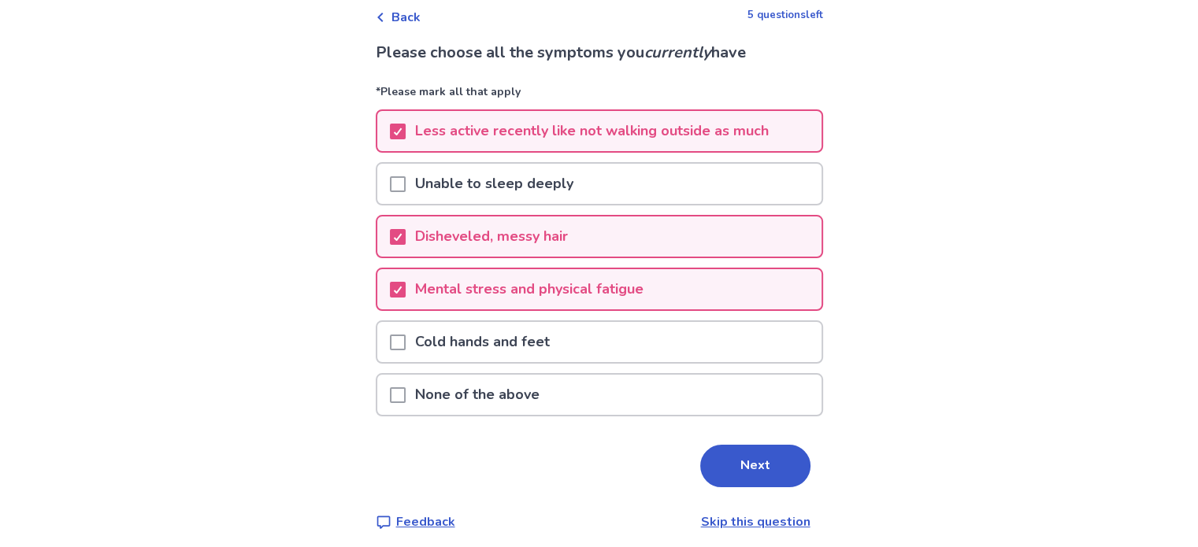
click at [406, 336] on span at bounding box center [398, 343] width 16 height 16
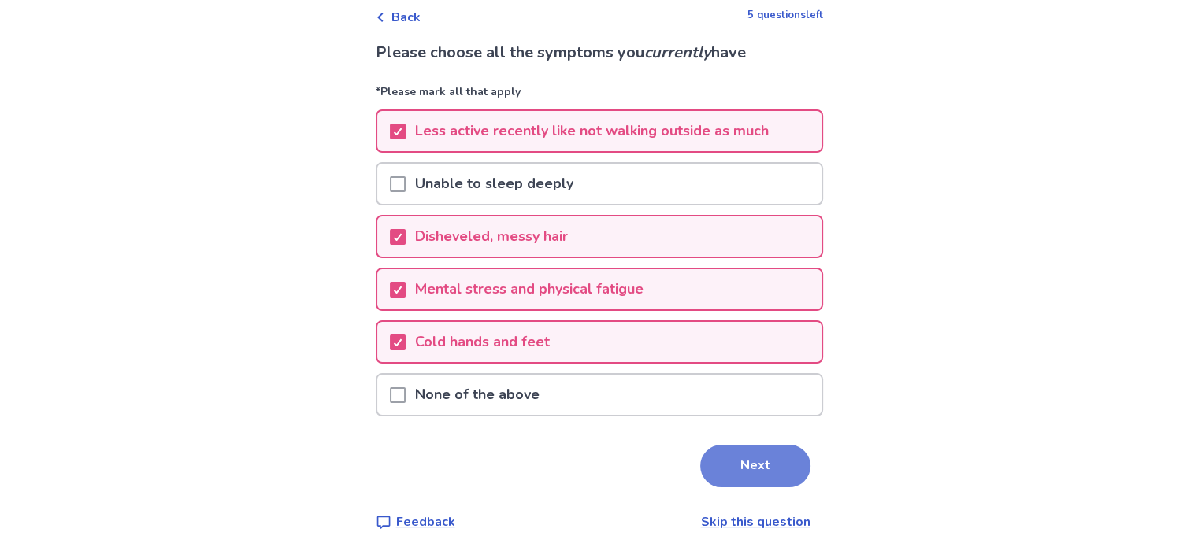
click at [751, 465] on button "Next" at bounding box center [755, 466] width 110 height 43
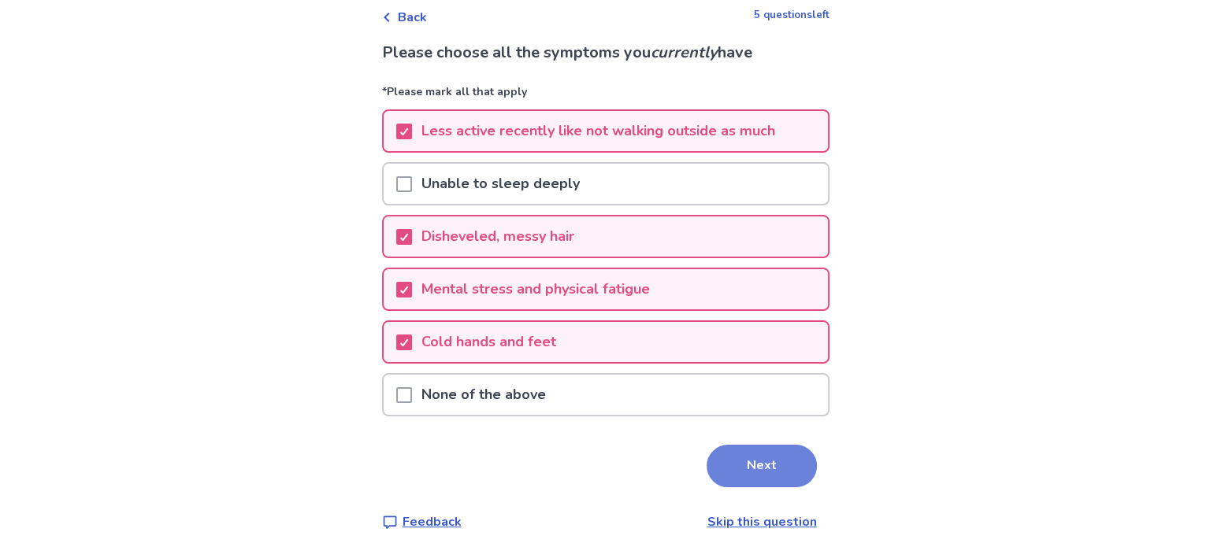
scroll to position [0, 0]
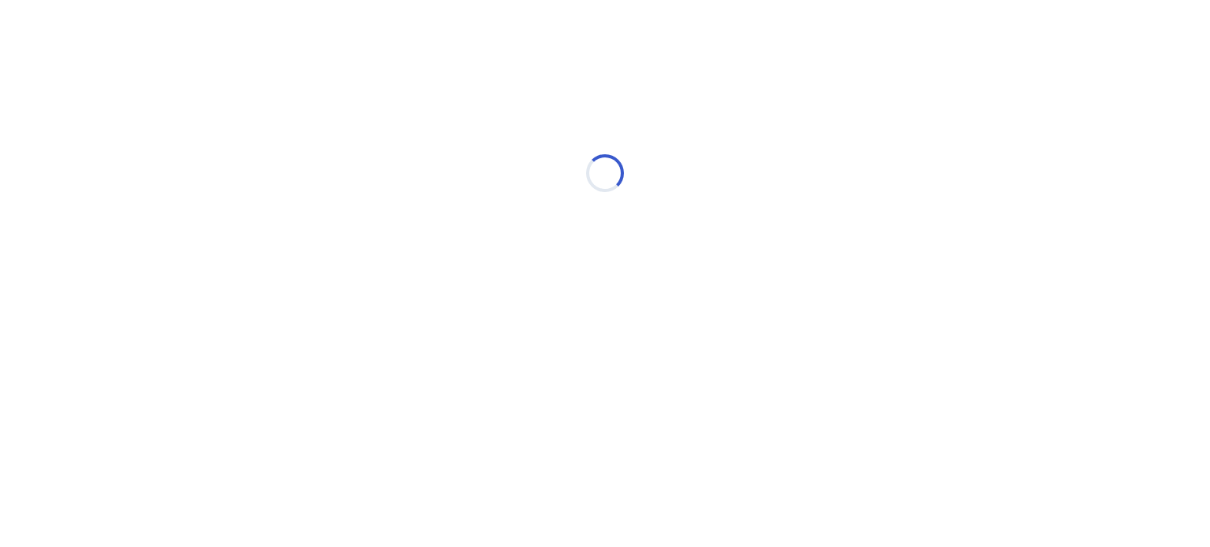
select select "*"
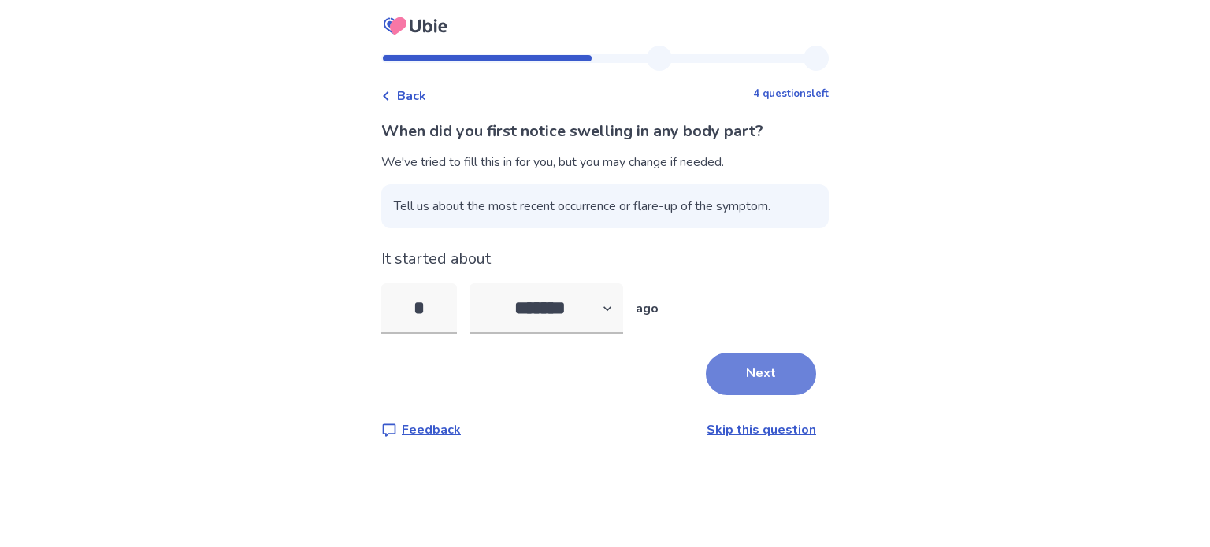
click at [750, 371] on button "Next" at bounding box center [761, 374] width 110 height 43
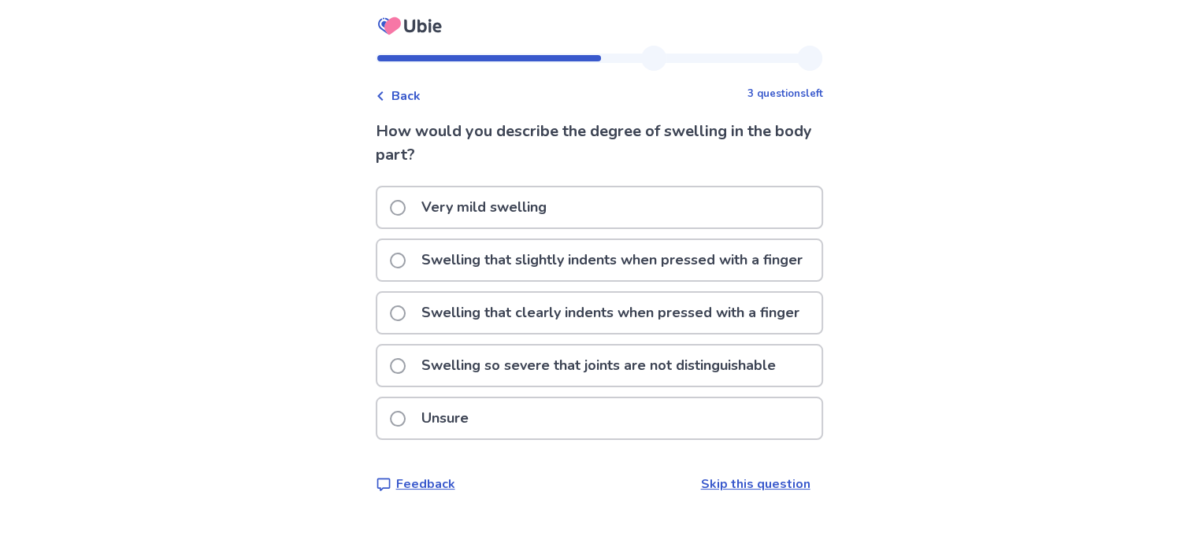
click at [556, 201] on p "Very mild swelling" at bounding box center [484, 207] width 144 height 40
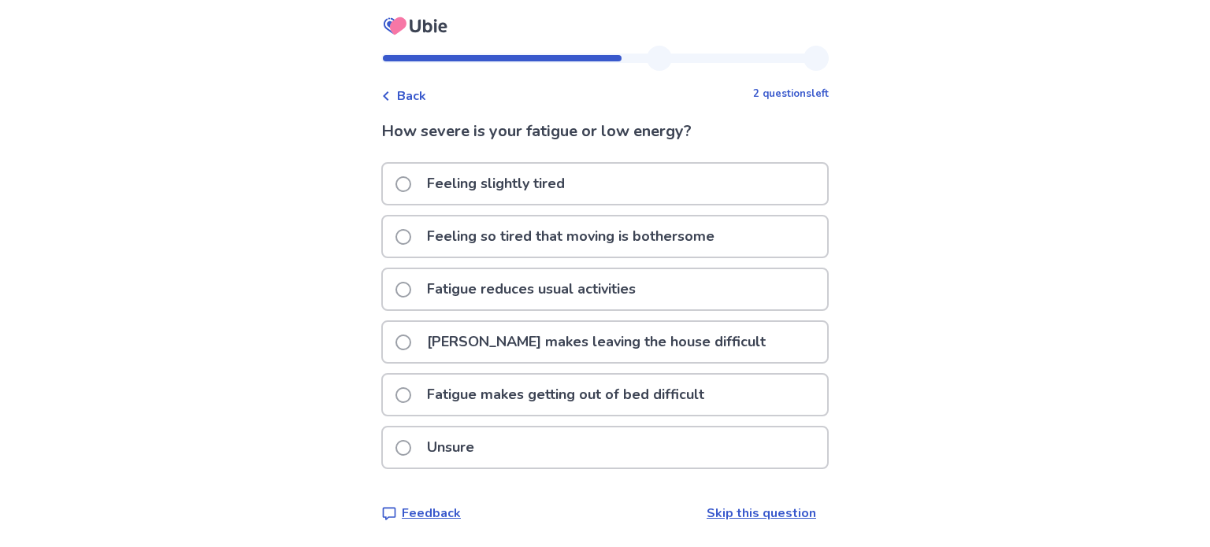
click at [638, 343] on p "Fatigue makes leaving the house difficult" at bounding box center [596, 342] width 358 height 40
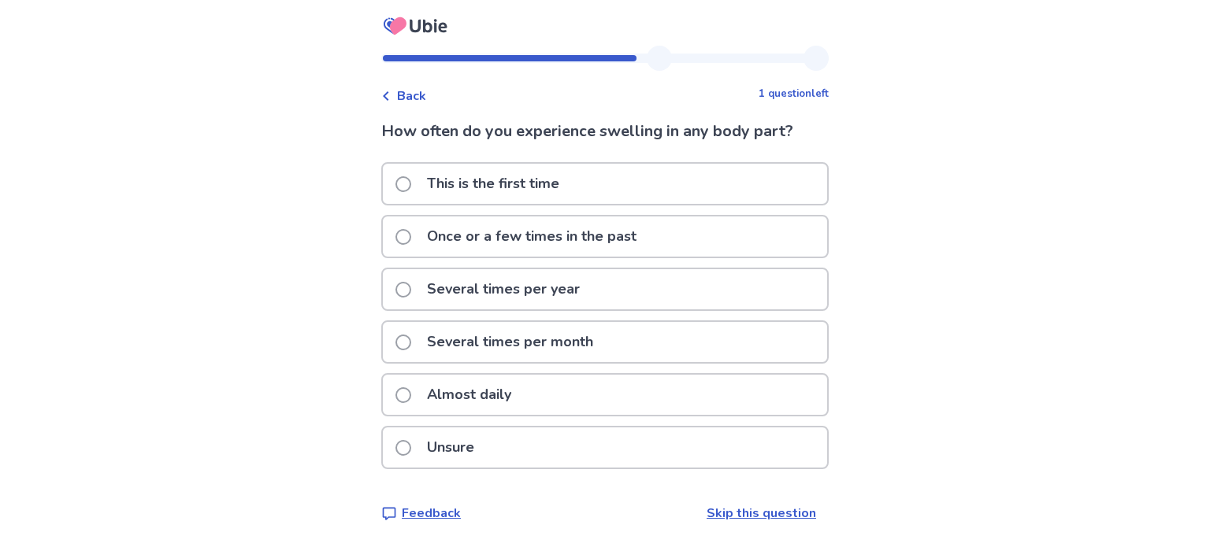
click at [514, 397] on p "Almost daily" at bounding box center [468, 395] width 103 height 40
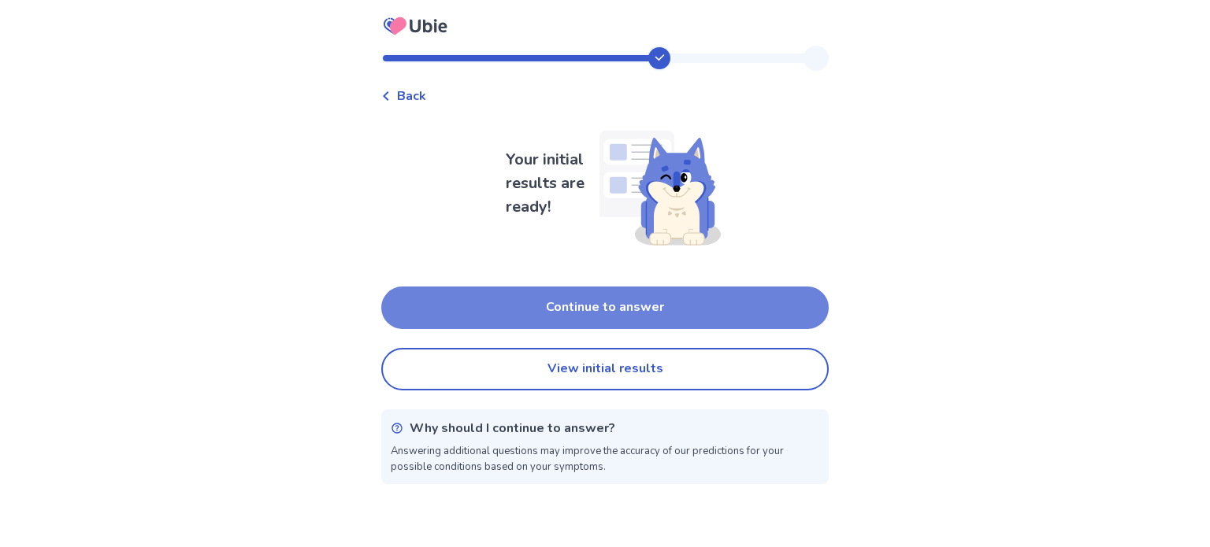
click at [631, 314] on button "Continue to answer" at bounding box center [604, 308] width 447 height 43
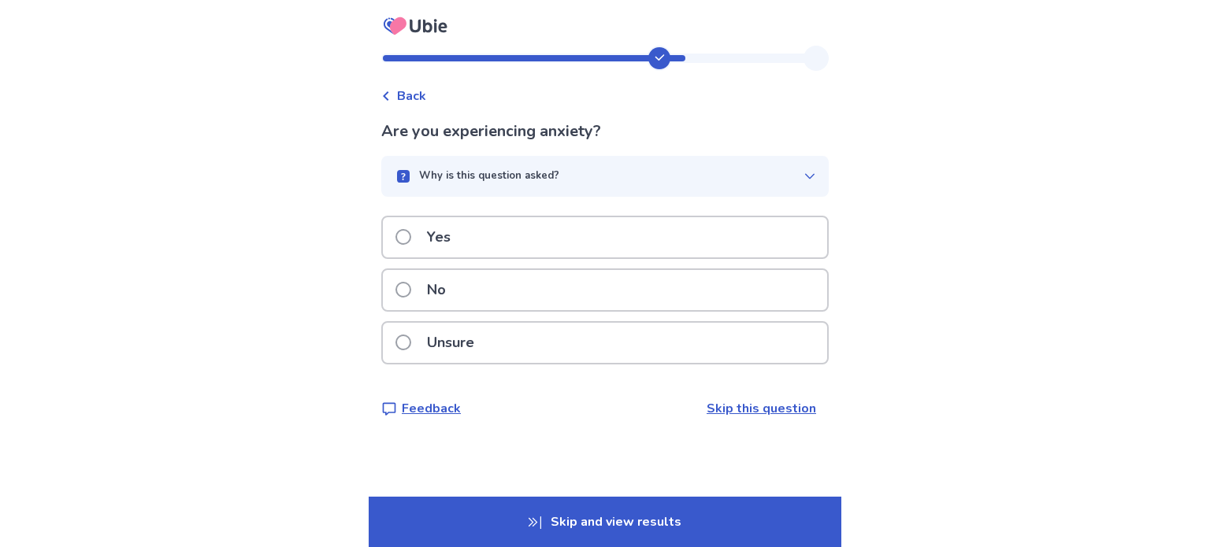
click at [473, 338] on p "Unsure" at bounding box center [450, 343] width 66 height 40
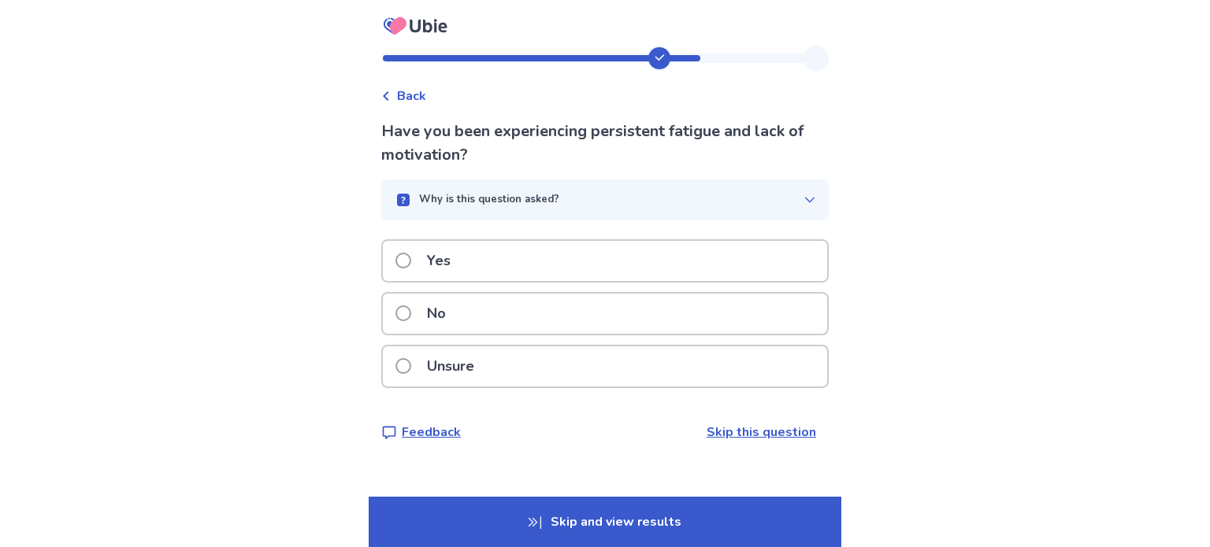
click at [485, 276] on div "Yes" at bounding box center [605, 261] width 444 height 40
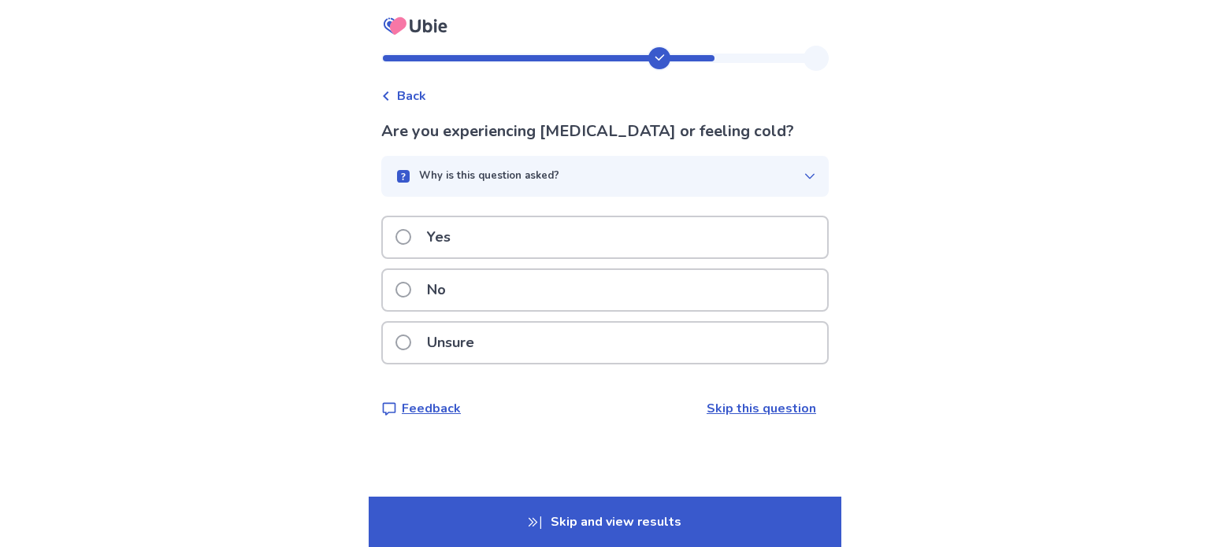
click at [436, 239] on p "Yes" at bounding box center [438, 237] width 43 height 40
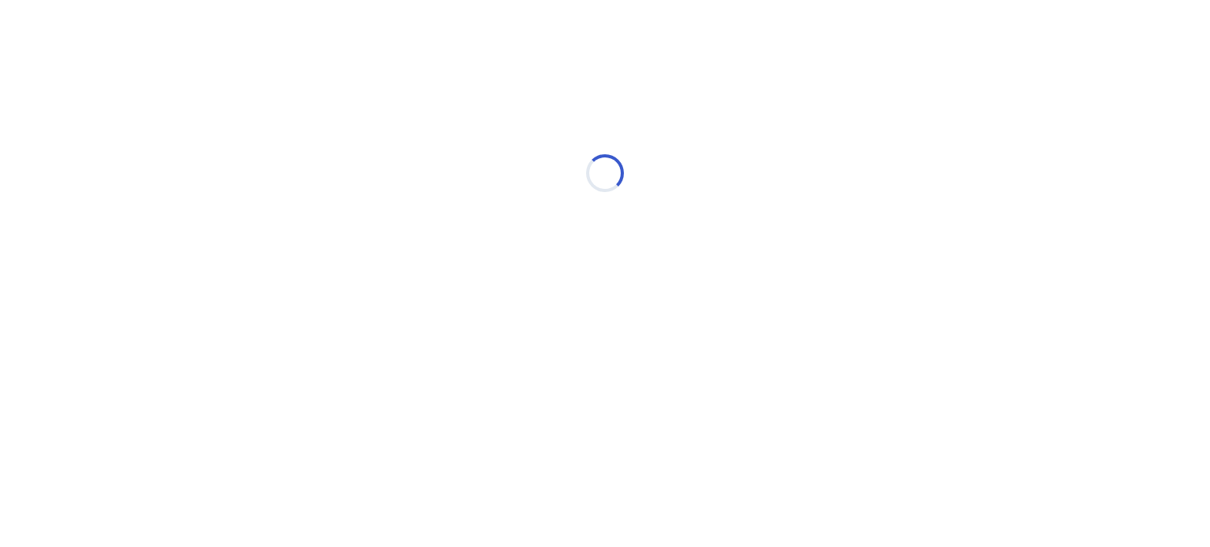
select select "*"
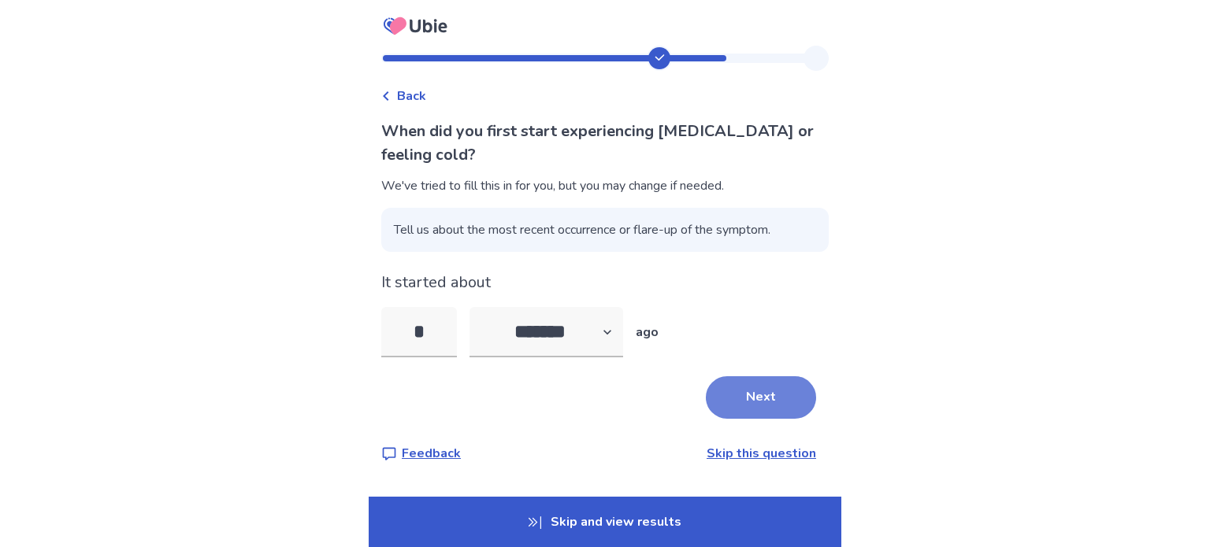
click at [741, 393] on button "Next" at bounding box center [761, 398] width 110 height 43
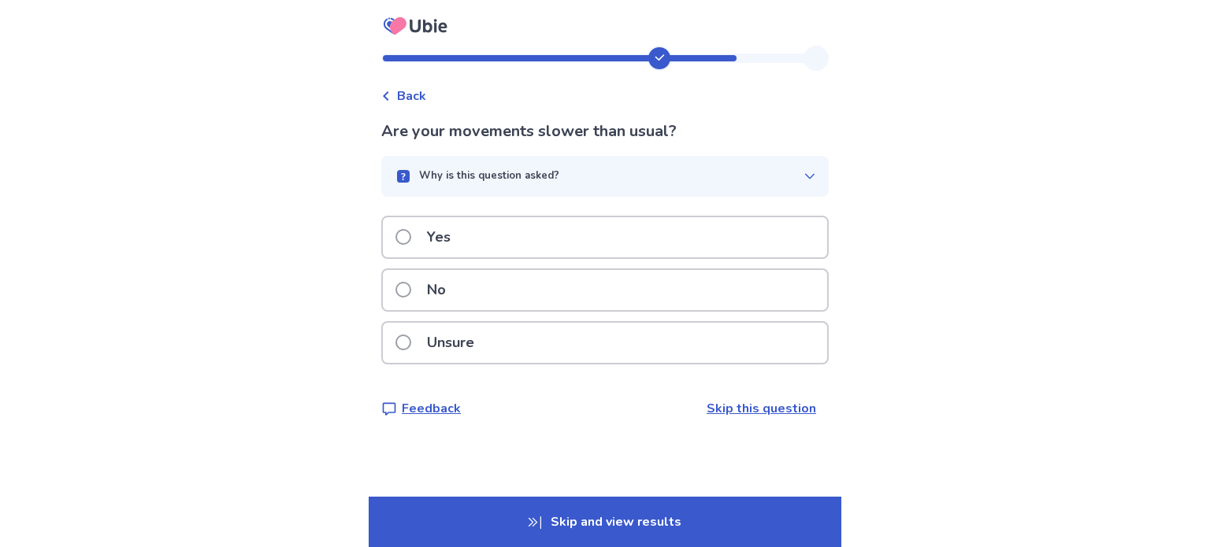
click at [567, 247] on div "Yes" at bounding box center [605, 237] width 444 height 40
click at [481, 295] on div "No" at bounding box center [605, 290] width 444 height 40
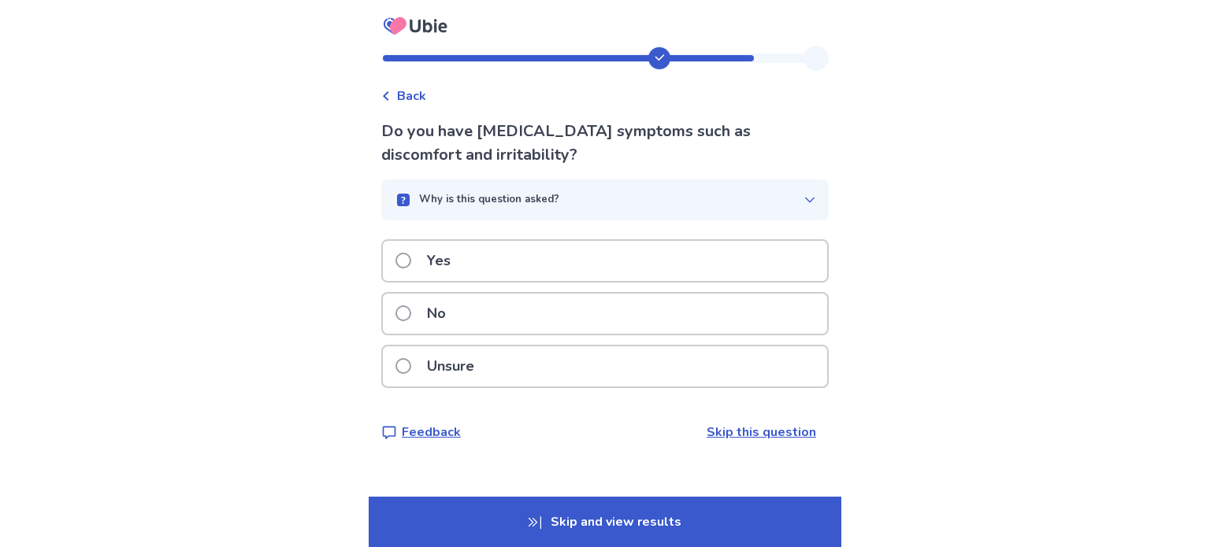
click at [503, 270] on div "Yes" at bounding box center [605, 261] width 444 height 40
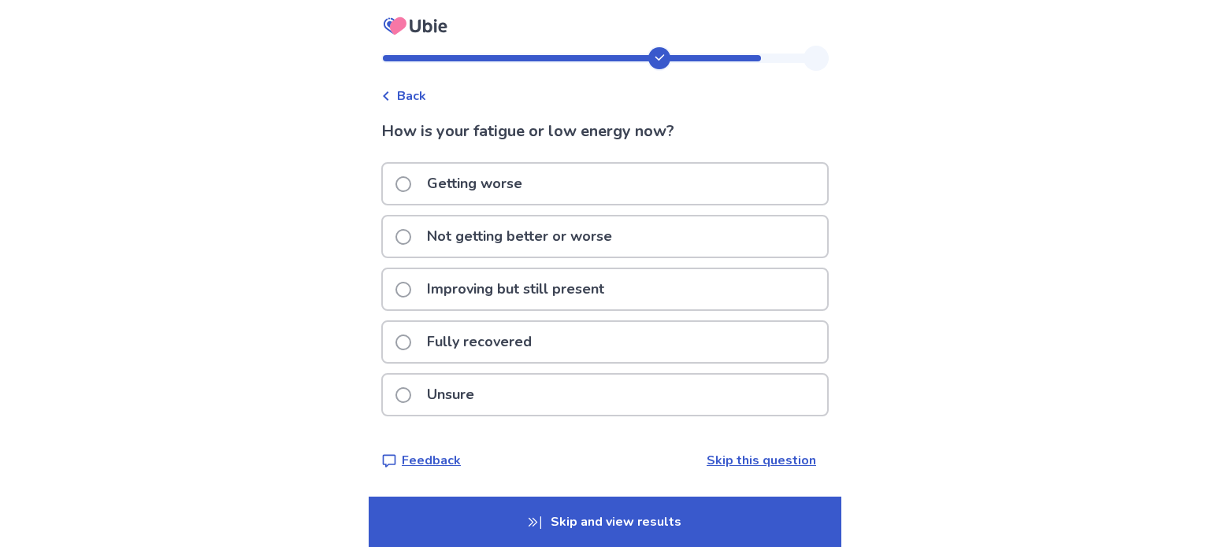
click at [578, 236] on p "Not getting better or worse" at bounding box center [519, 237] width 204 height 40
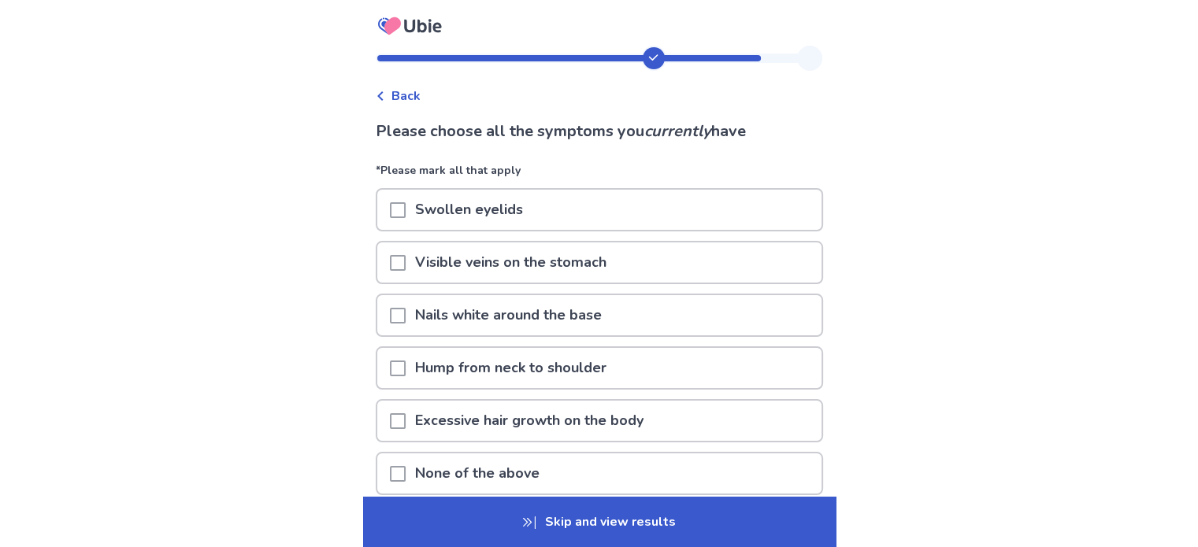
click at [406, 369] on span at bounding box center [398, 369] width 16 height 16
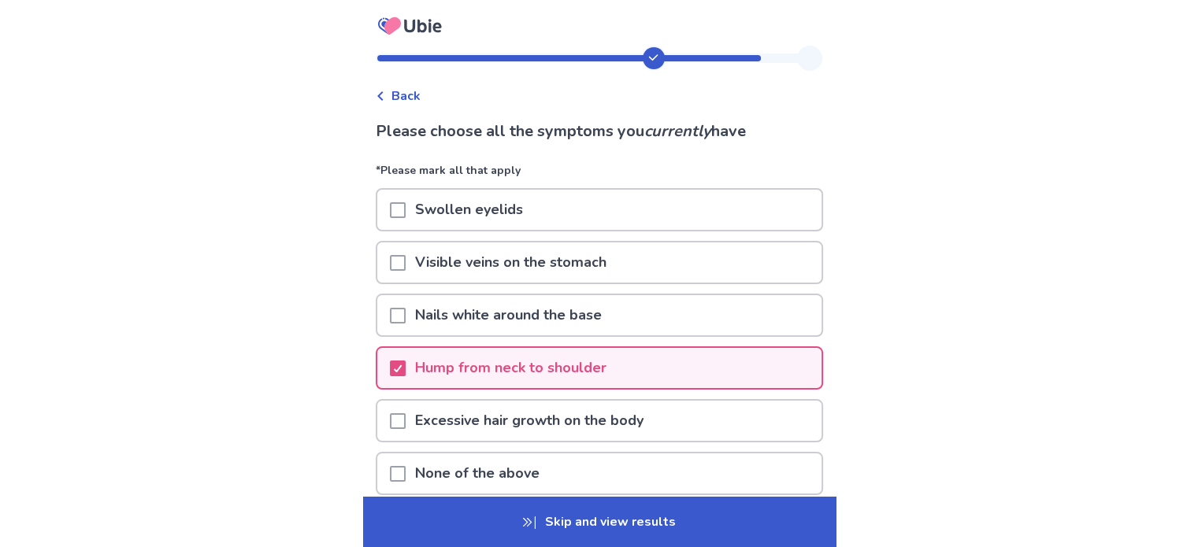
click at [466, 520] on p "Skip and view results" at bounding box center [599, 522] width 473 height 50
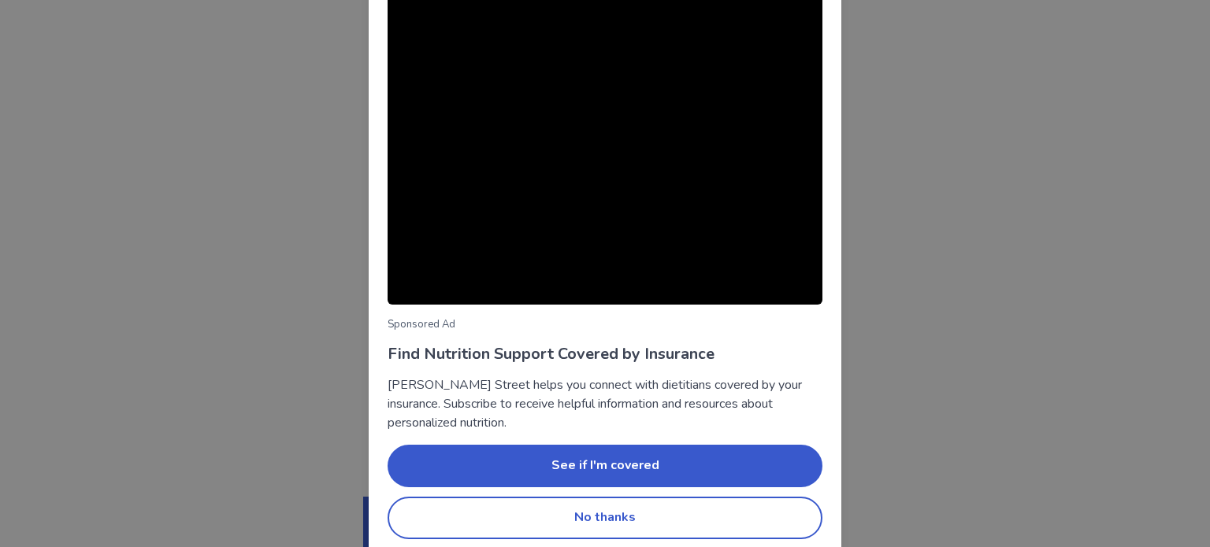
scroll to position [107, 0]
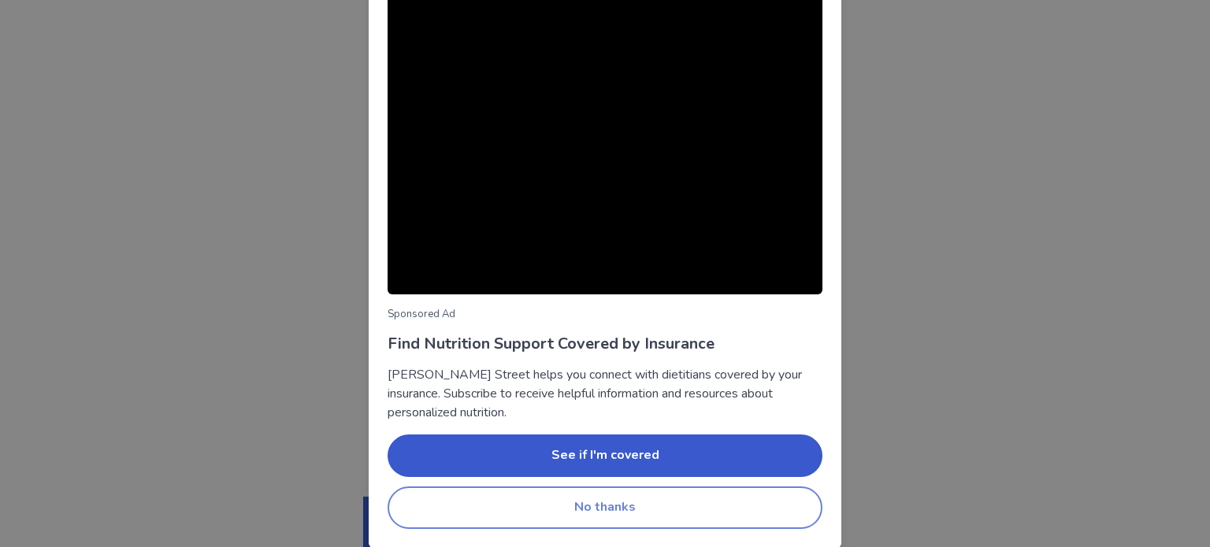
click at [636, 516] on button "No thanks" at bounding box center [605, 508] width 435 height 43
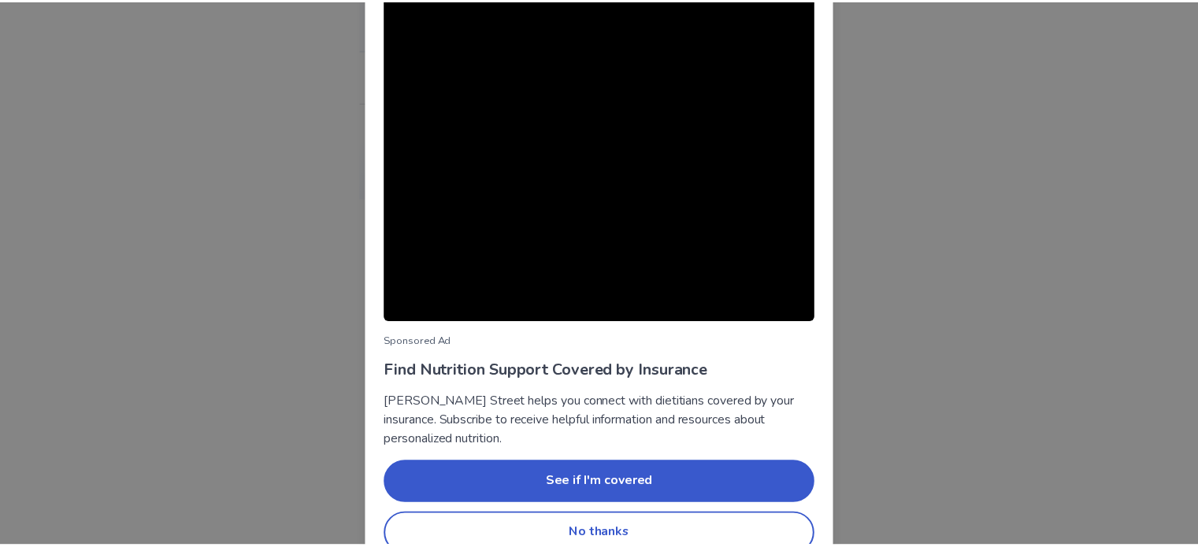
scroll to position [107, 0]
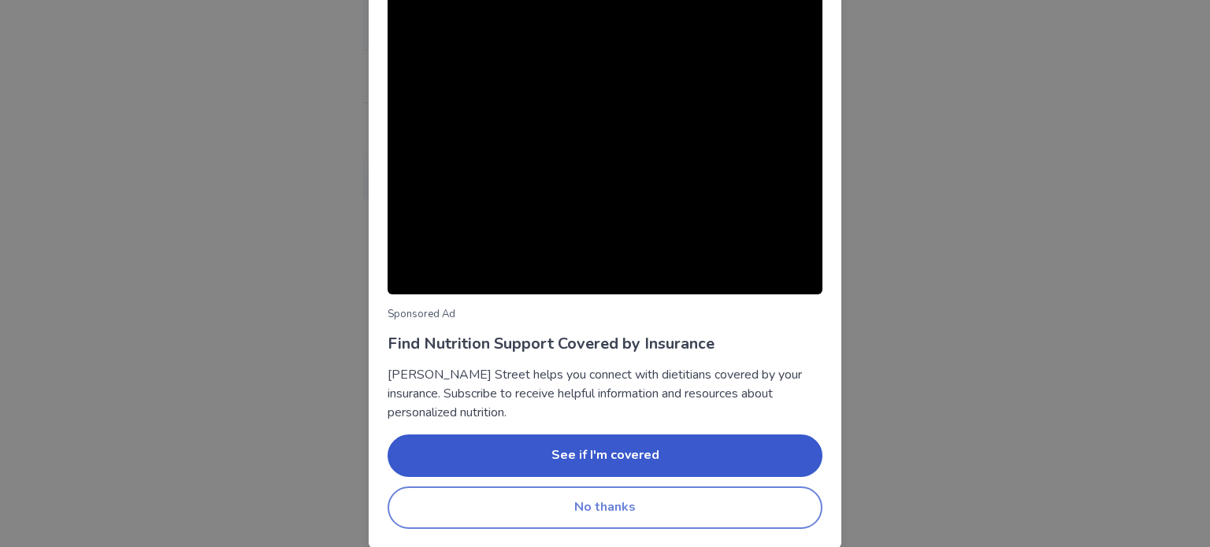
click at [588, 516] on button "No thanks" at bounding box center [605, 508] width 435 height 43
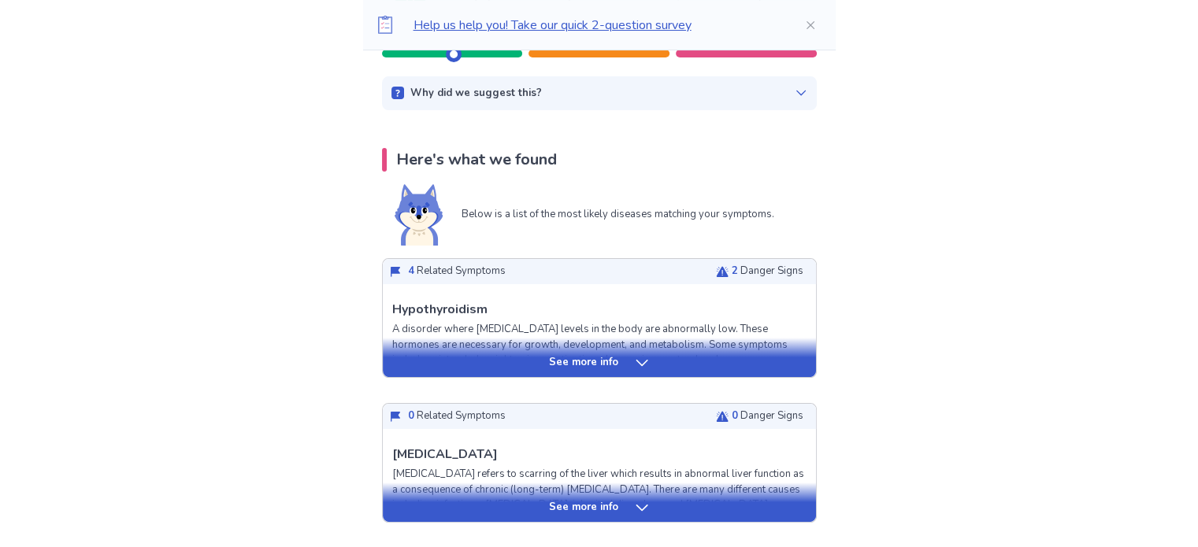
scroll to position [205, 0]
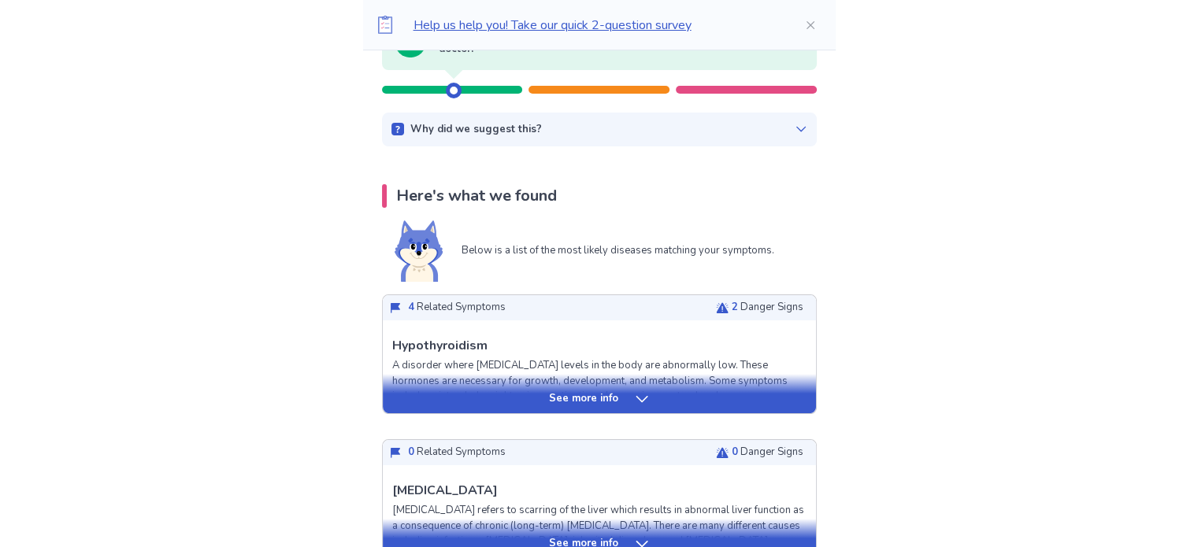
click at [574, 403] on p "See more info" at bounding box center [583, 399] width 69 height 16
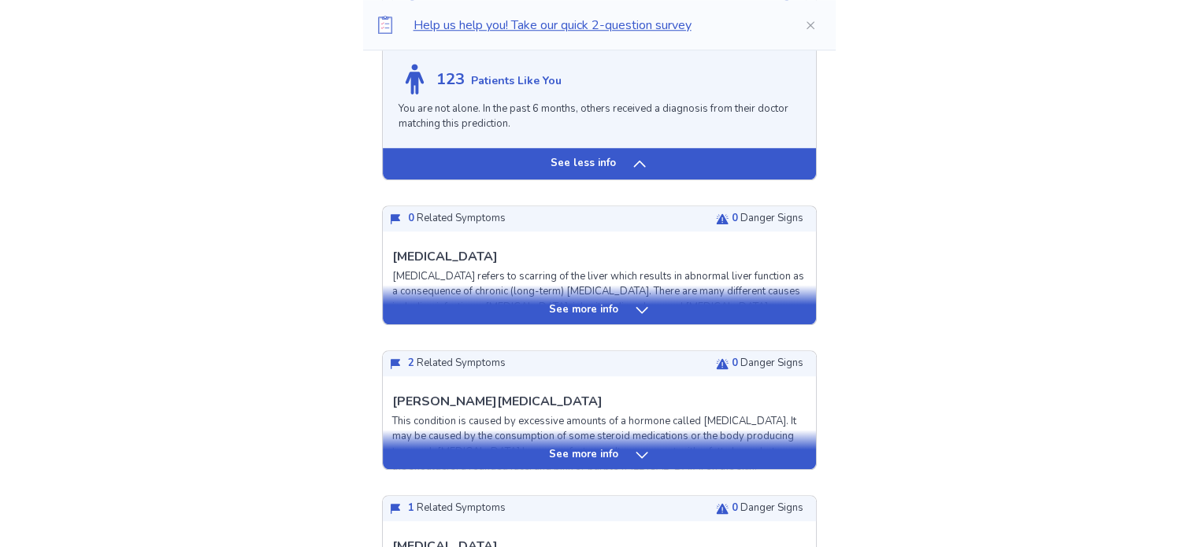
scroll to position [1415, 0]
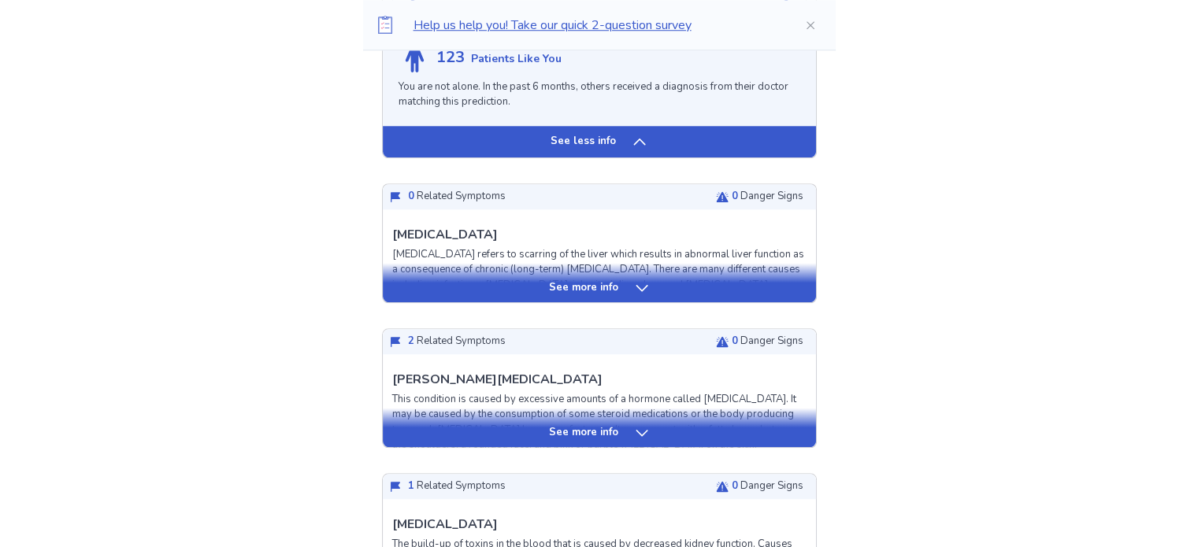
click at [600, 289] on p "See more info" at bounding box center [583, 288] width 69 height 16
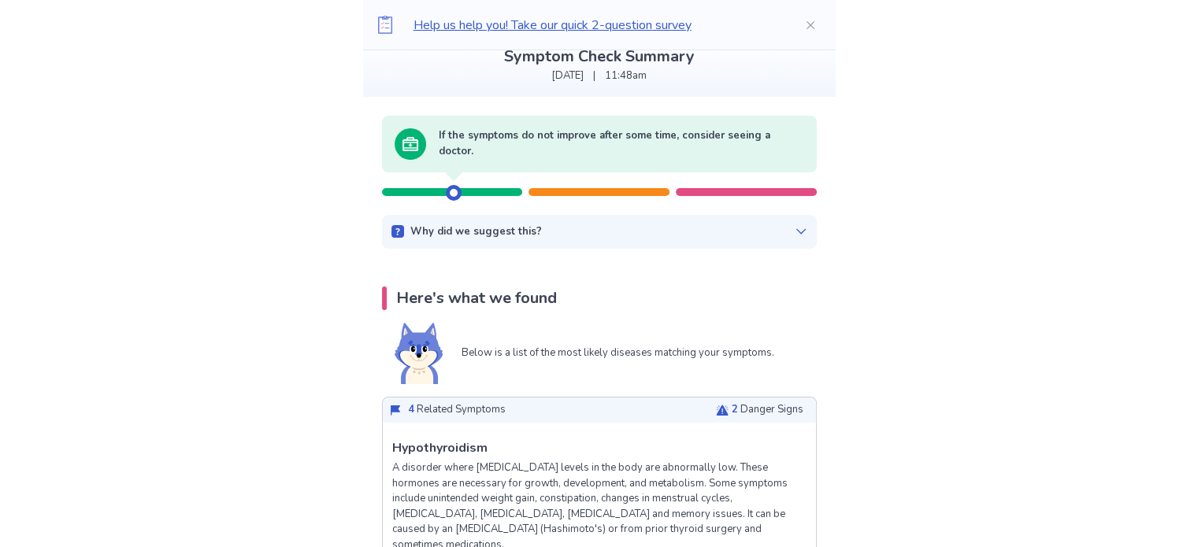
scroll to position [0, 0]
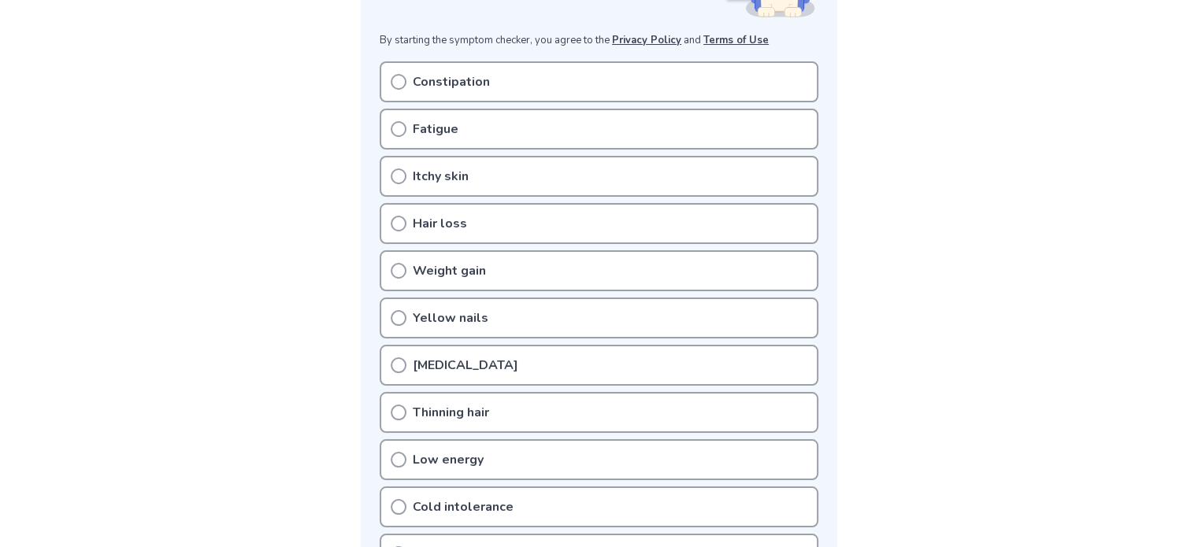
scroll to position [306, 0]
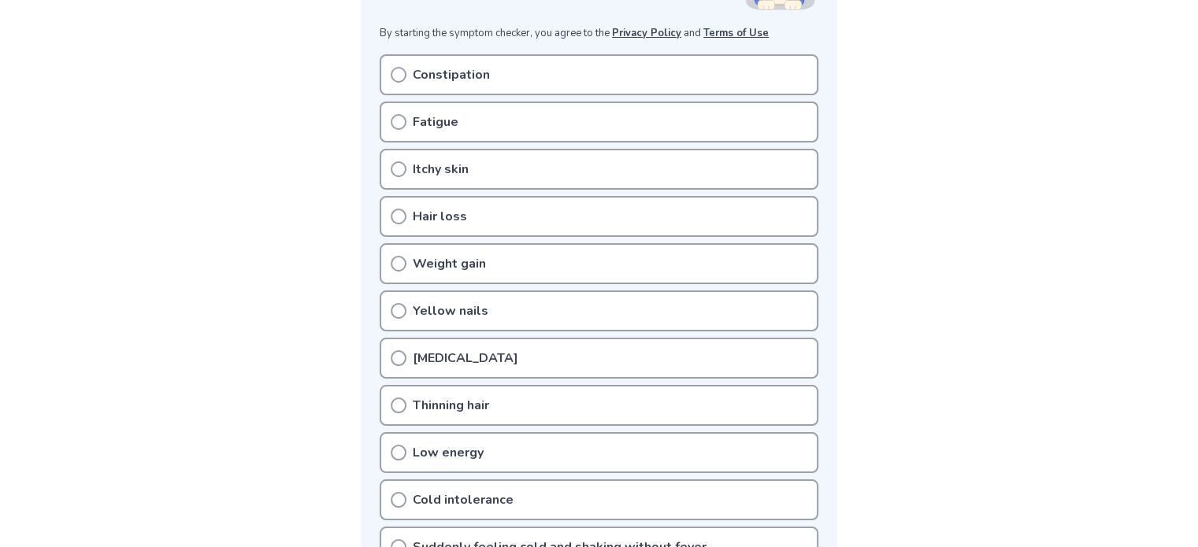
click at [402, 256] on icon at bounding box center [399, 264] width 16 height 16
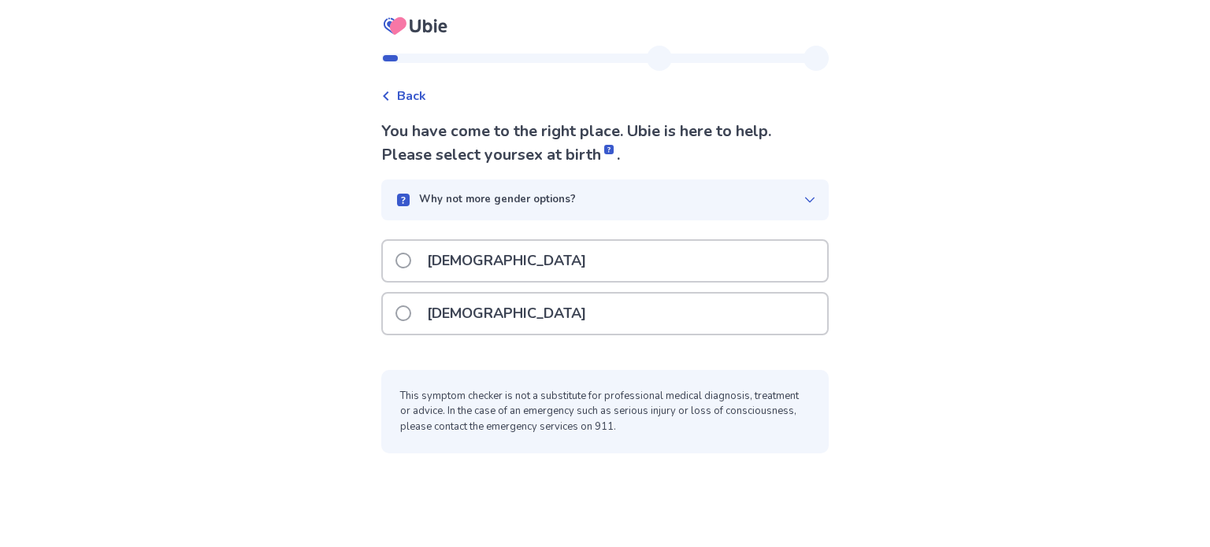
click at [446, 314] on p "[DEMOGRAPHIC_DATA]" at bounding box center [506, 314] width 178 height 40
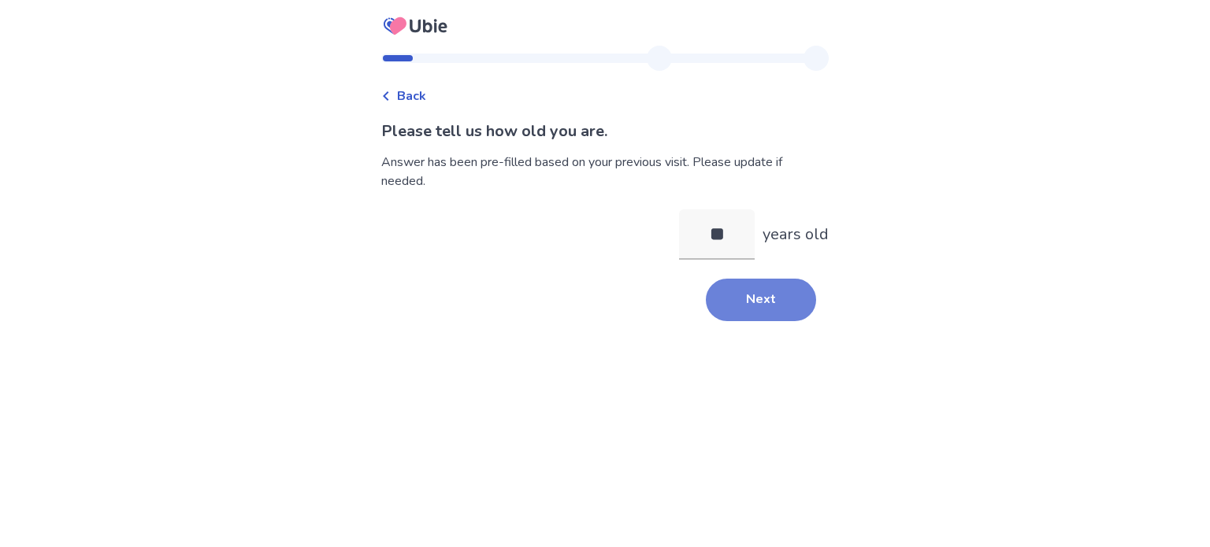
click at [739, 305] on button "Next" at bounding box center [761, 300] width 110 height 43
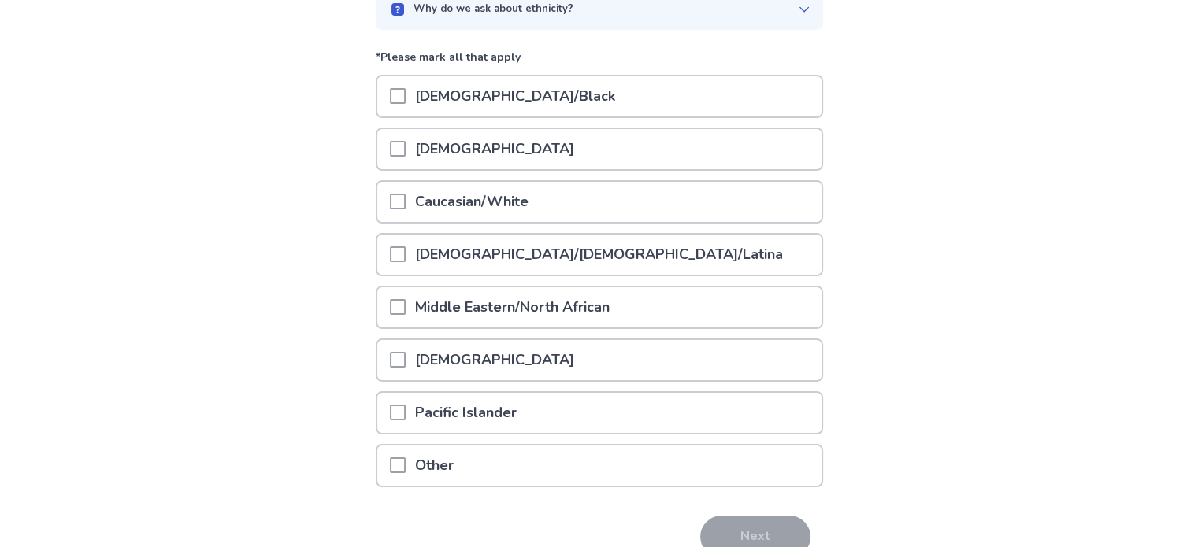
scroll to position [172, 0]
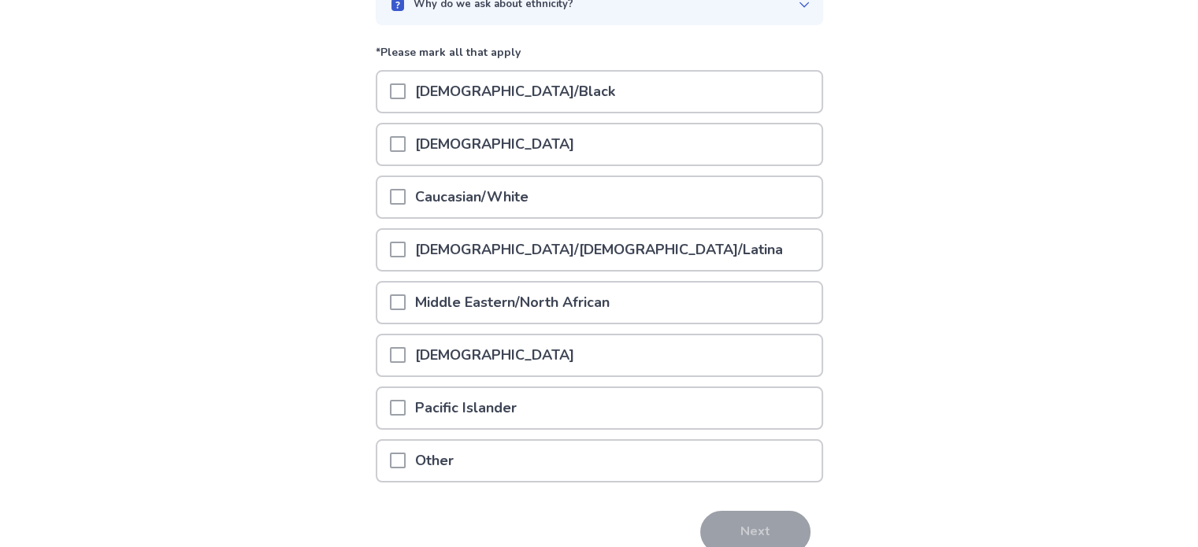
click at [403, 195] on span at bounding box center [398, 197] width 16 height 16
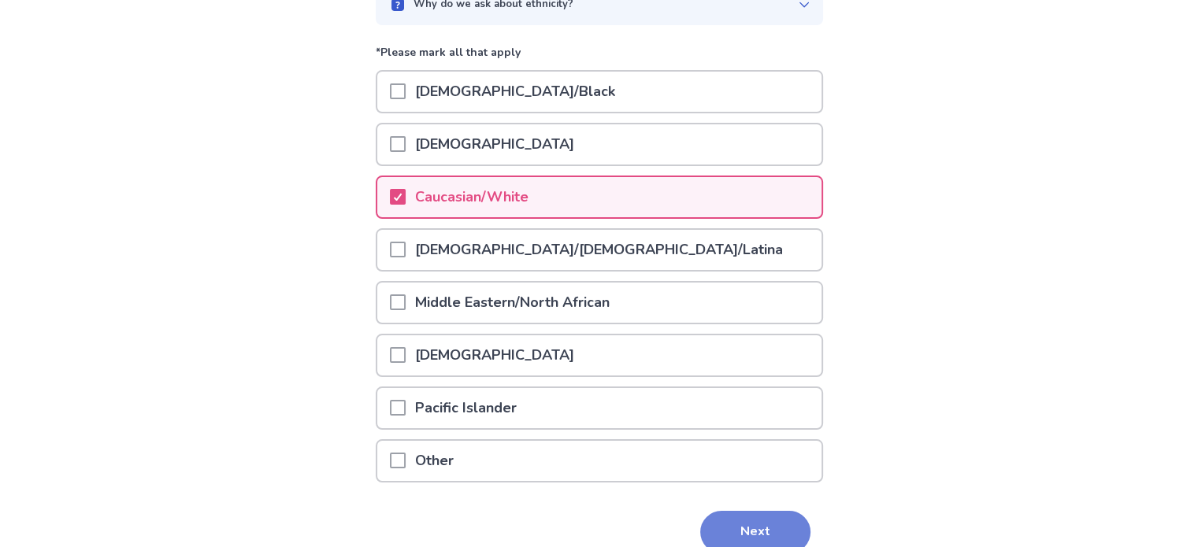
click at [737, 525] on button "Next" at bounding box center [755, 532] width 110 height 43
